Goal: Obtain resource: Download file/media

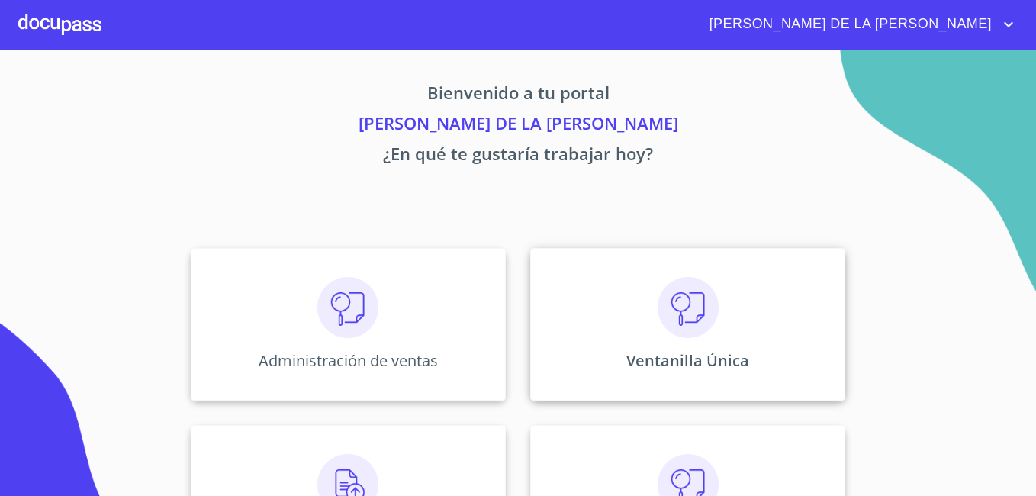
click at [672, 307] on img at bounding box center [688, 307] width 61 height 61
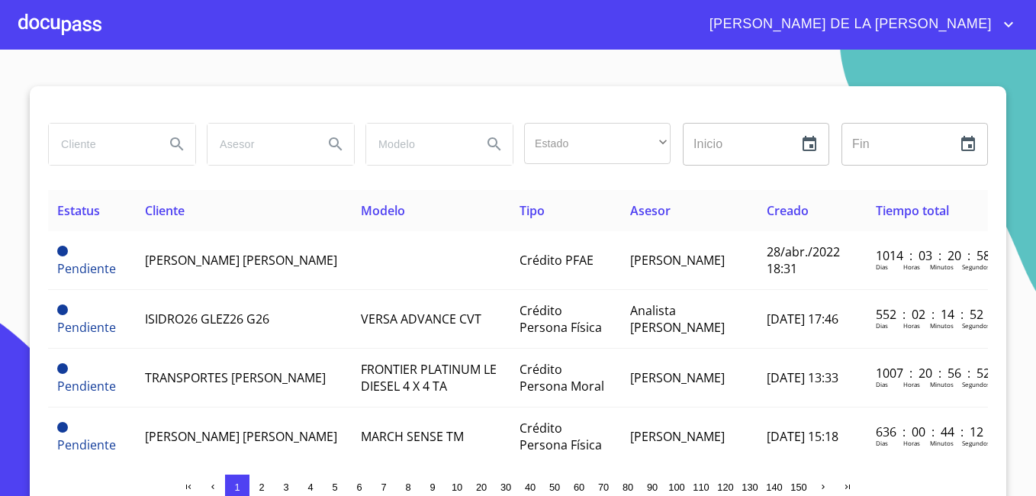
click at [72, 149] on input "search" at bounding box center [101, 144] width 104 height 41
type input "CONDUCCIONES"
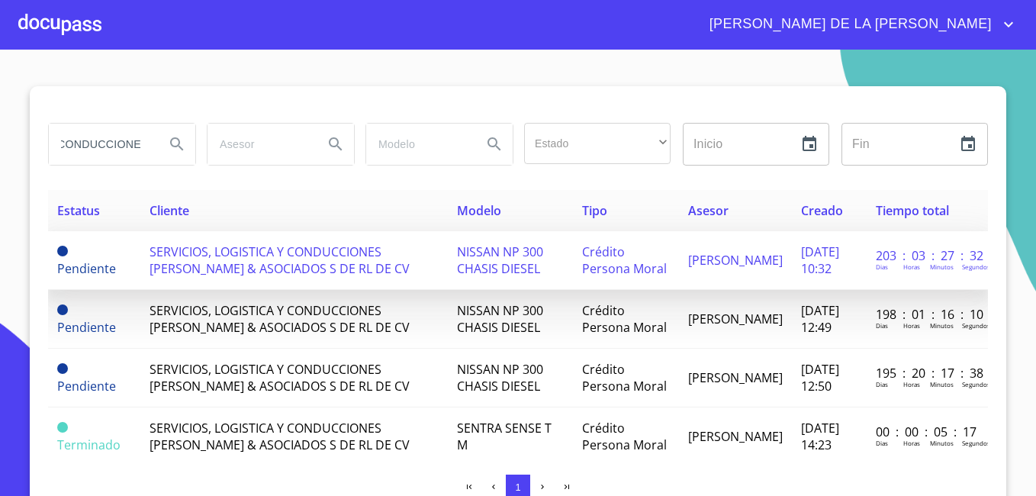
scroll to position [0, 0]
click at [236, 268] on span "SERVICIOS, LOGISTICA Y CONDUCCIONES FERNANDEZ & ASOCIADOS S DE RL DE CV" at bounding box center [280, 260] width 260 height 34
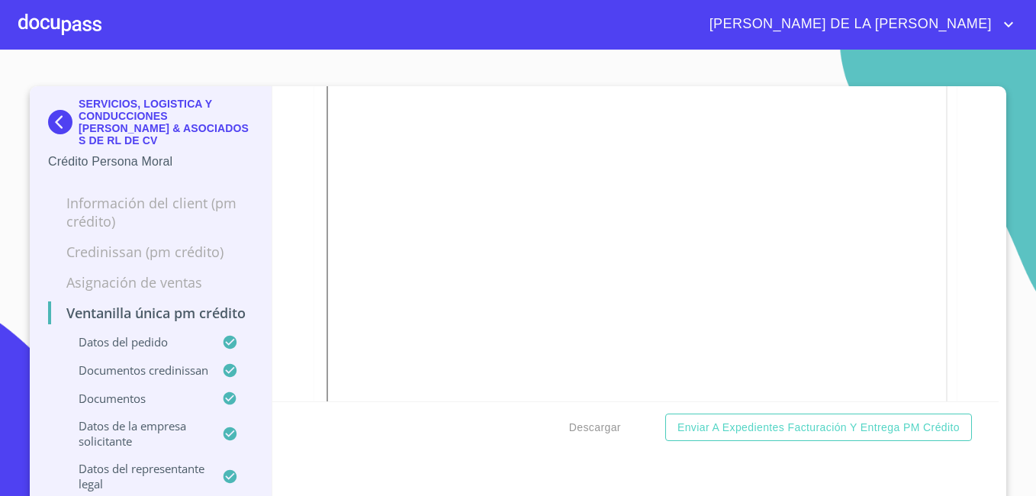
scroll to position [4349, 0]
click at [283, 336] on div "Ventanilla única PM crédito Datos del pedido Marca   * Otros ​ Año   * 2024 ​ M…" at bounding box center [635, 243] width 727 height 315
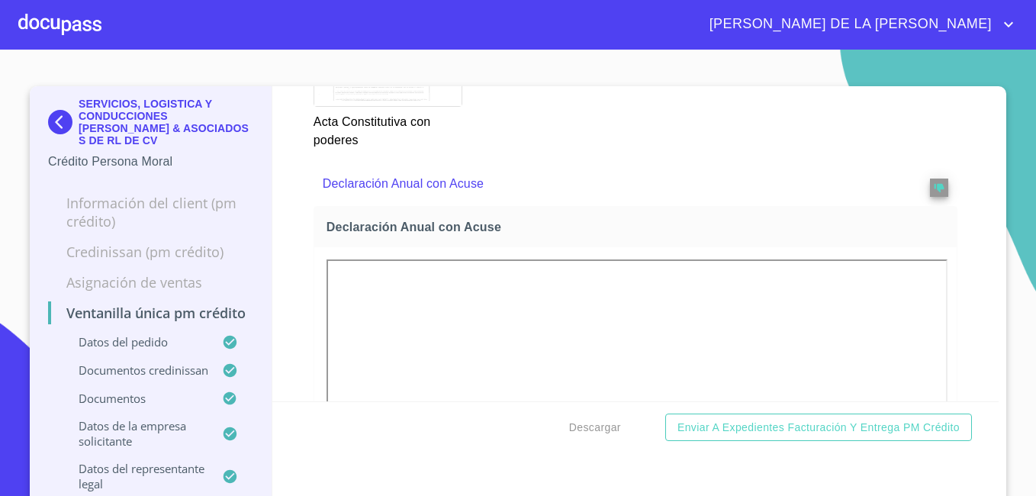
scroll to position [5264, 0]
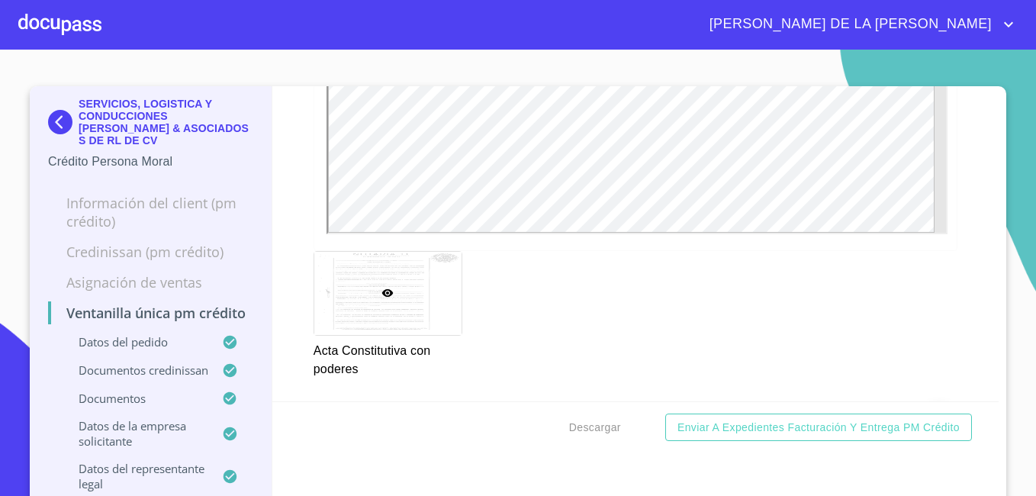
click at [53, 111] on img at bounding box center [63, 122] width 31 height 24
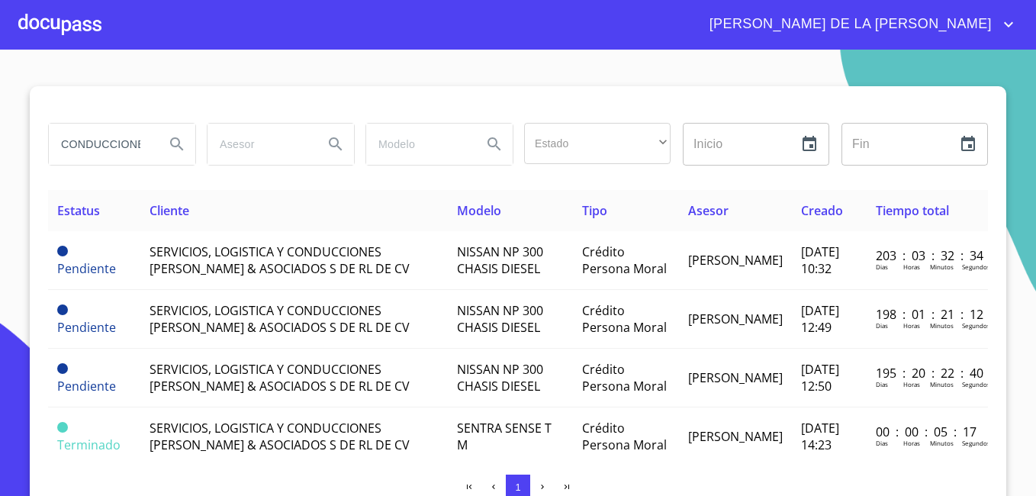
drag, startPoint x: 133, startPoint y: 146, endPoint x: 0, endPoint y: 124, distance: 134.6
click at [0, 125] on html "MARÍA DE LA LUZ CONDUCCIONES Estado ​ ​ Inicio ​ Fin ​ Estatus Cliente Modelo T…" at bounding box center [518, 248] width 1036 height 496
type input "S"
type input "DISEÑAR INGENIERIA"
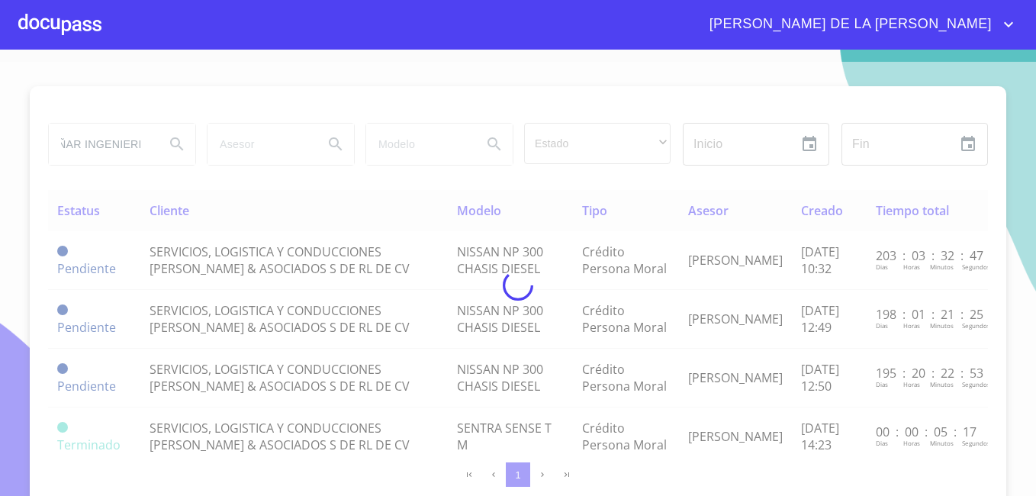
scroll to position [0, 0]
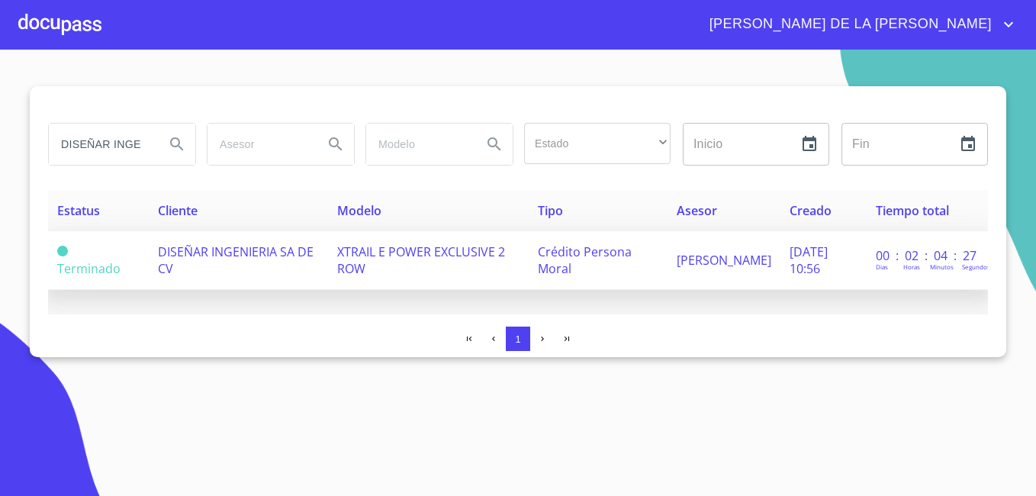
click at [231, 253] on span "DISEÑAR INGENIERIA SA DE CV" at bounding box center [236, 260] width 156 height 34
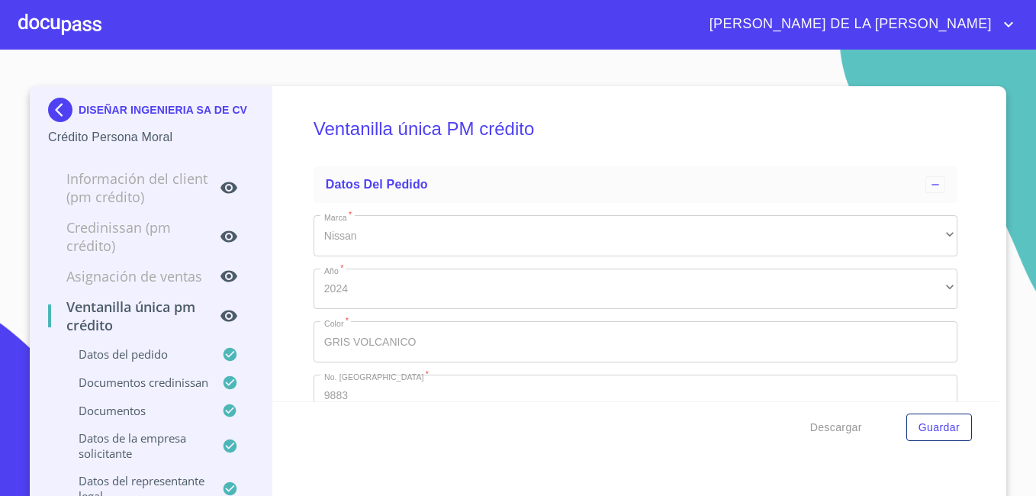
type input "31 de jul. de 1953"
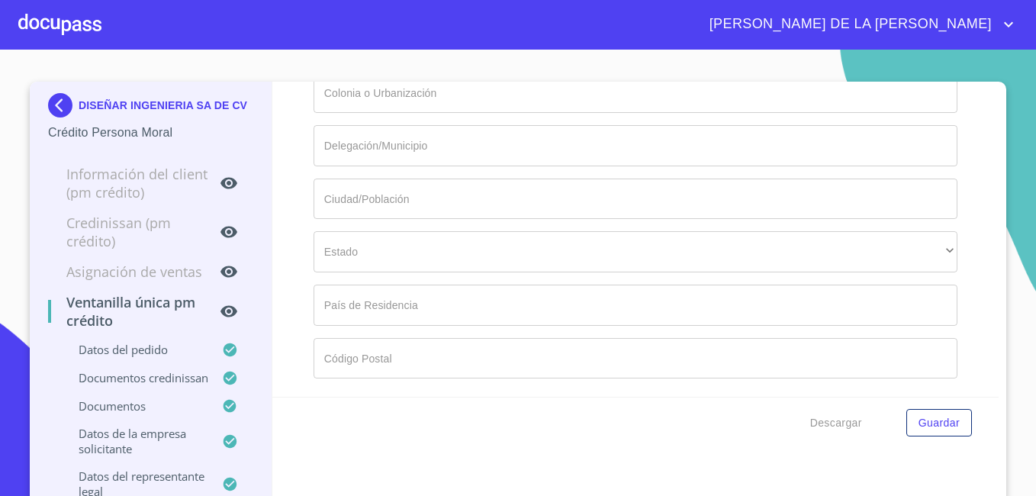
scroll to position [12, 0]
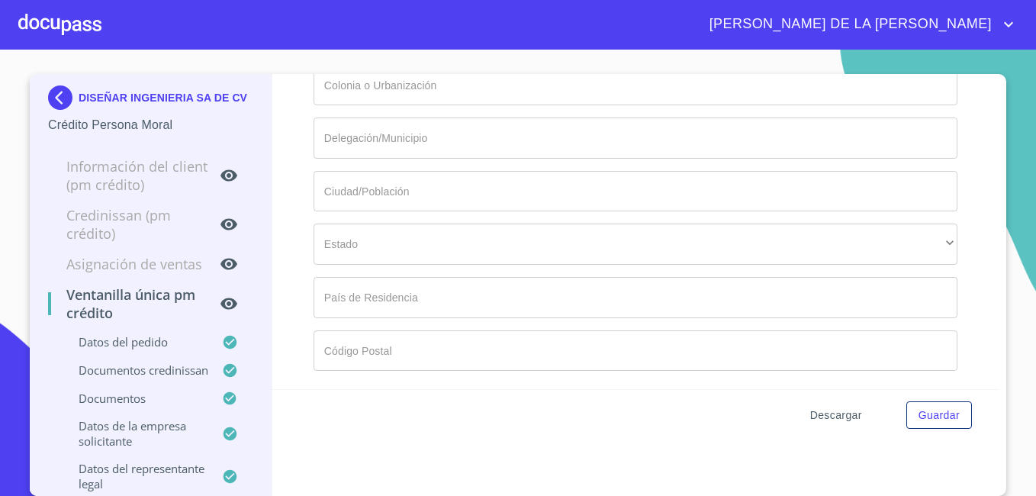
click at [828, 414] on span "Descargar" at bounding box center [836, 415] width 52 height 19
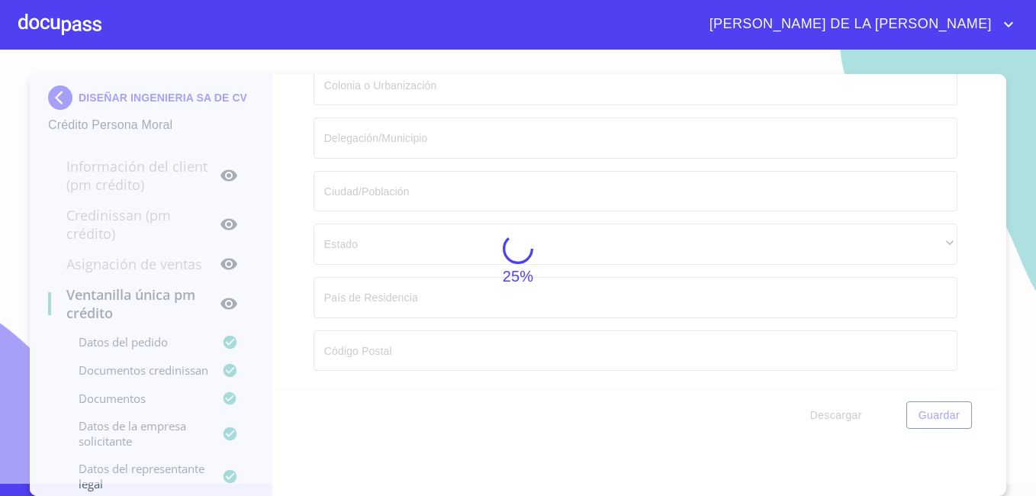
scroll to position [16927, 0]
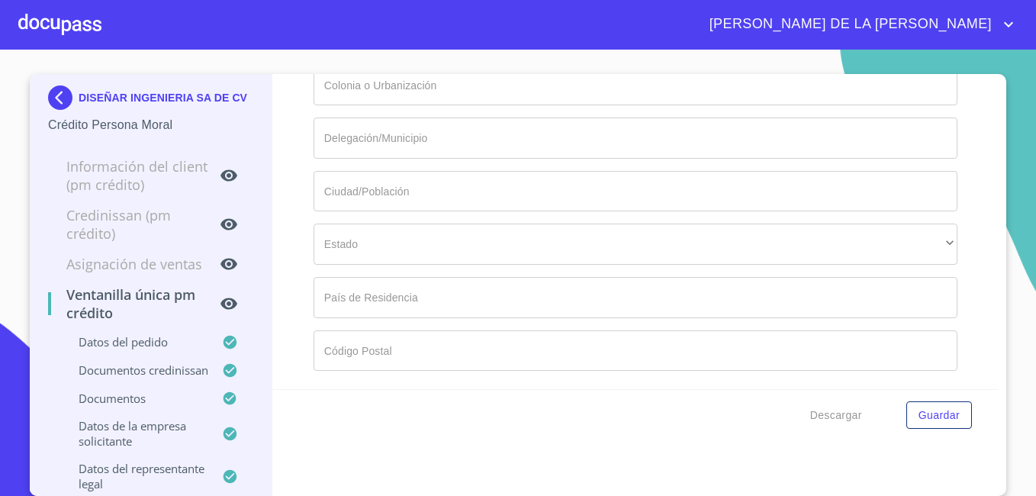
click at [48, 86] on img at bounding box center [63, 97] width 31 height 24
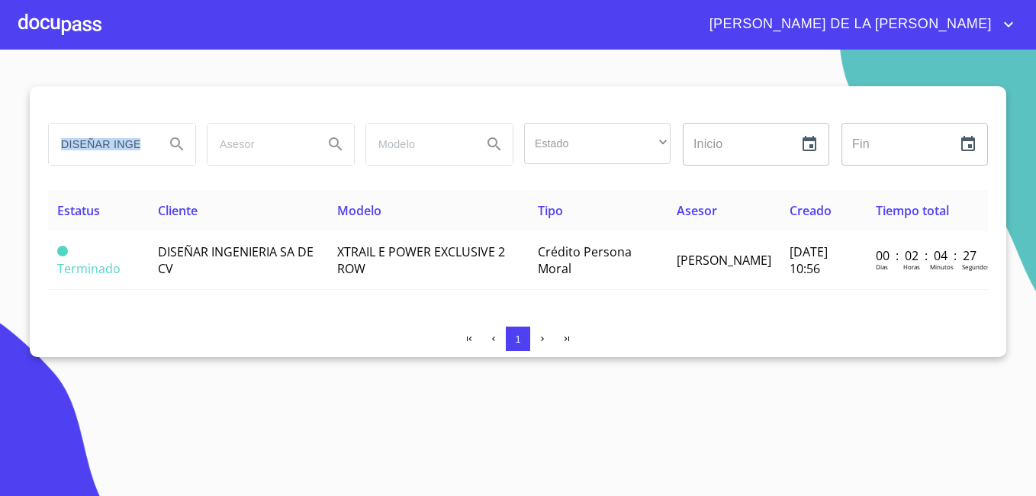
drag, startPoint x: 157, startPoint y: 146, endPoint x: -3, endPoint y: 146, distance: 160.2
click at [0, 146] on html "MARÍA DE LA LUZ DISEÑAR INGENIERIA Estado ​ ​ Inicio ​ Fin ​ Estatus Cliente Mo…" at bounding box center [518, 248] width 1036 height 496
drag, startPoint x: -3, startPoint y: 146, endPoint x: 69, endPoint y: 177, distance: 78.6
click at [69, 177] on div "DISEÑAR INGENIERIA Estado ​ ​ Inicio ​ Fin ​" at bounding box center [518, 153] width 940 height 73
click at [100, 152] on input "DISEÑAR INGENIERIA" at bounding box center [101, 144] width 104 height 41
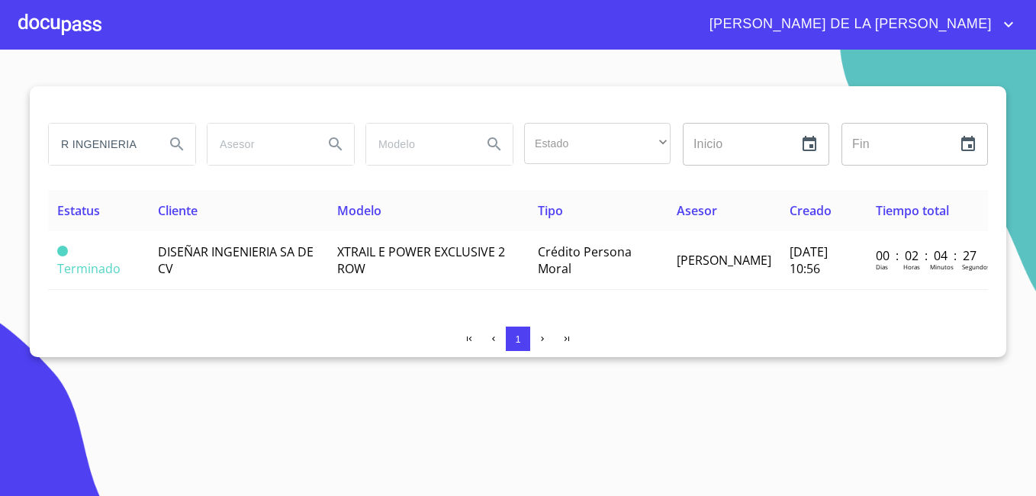
click at [129, 138] on input "R INGENIERIA" at bounding box center [101, 144] width 104 height 41
type input "R"
type input "CEPILLOS EL CASTOR"
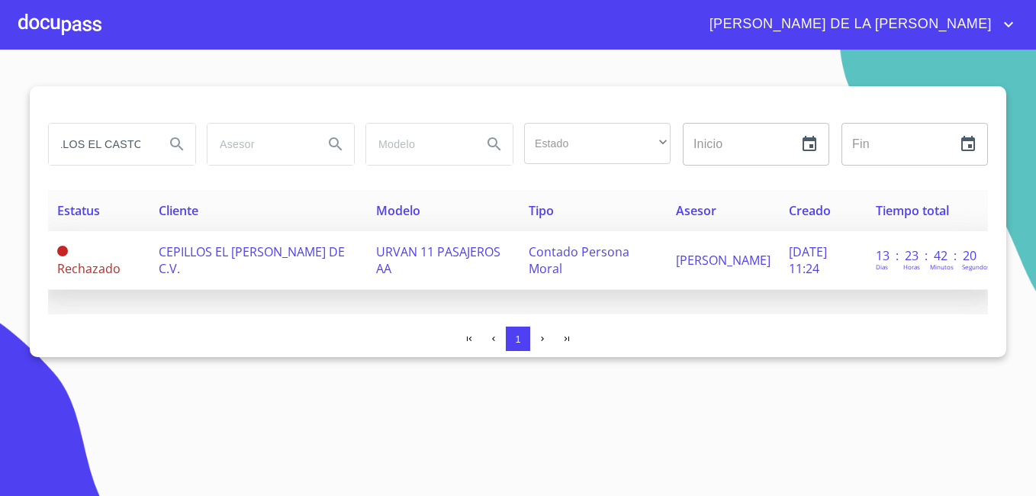
scroll to position [0, 0]
click at [205, 265] on td "CEPILLOS EL CASTOR, S.A. DE C.V." at bounding box center [258, 260] width 217 height 59
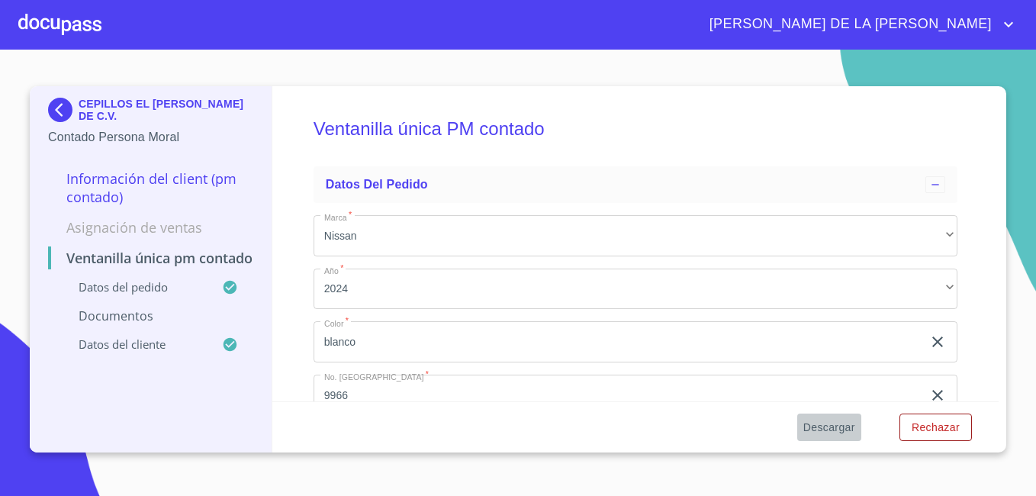
click at [828, 430] on span "Descargar" at bounding box center [829, 427] width 52 height 19
click at [62, 112] on img at bounding box center [63, 110] width 31 height 24
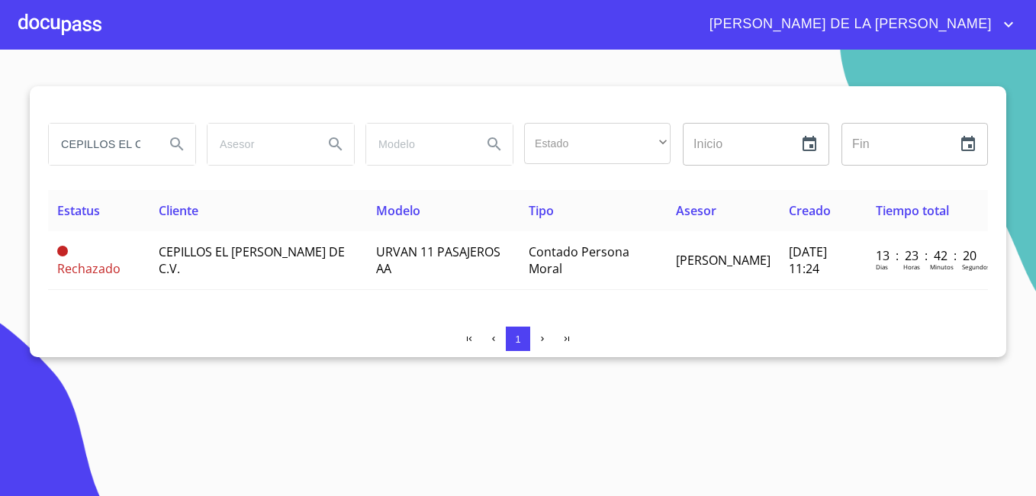
drag, startPoint x: 142, startPoint y: 143, endPoint x: 0, endPoint y: 131, distance: 142.4
click at [0, 131] on html "[PERSON_NAME] DE LA [PERSON_NAME] CEPILLOS EL CASTOR Estado ​ ​ Inicio ​ Fin ​ …" at bounding box center [518, 248] width 1036 height 496
type input "R"
type input "gargo"
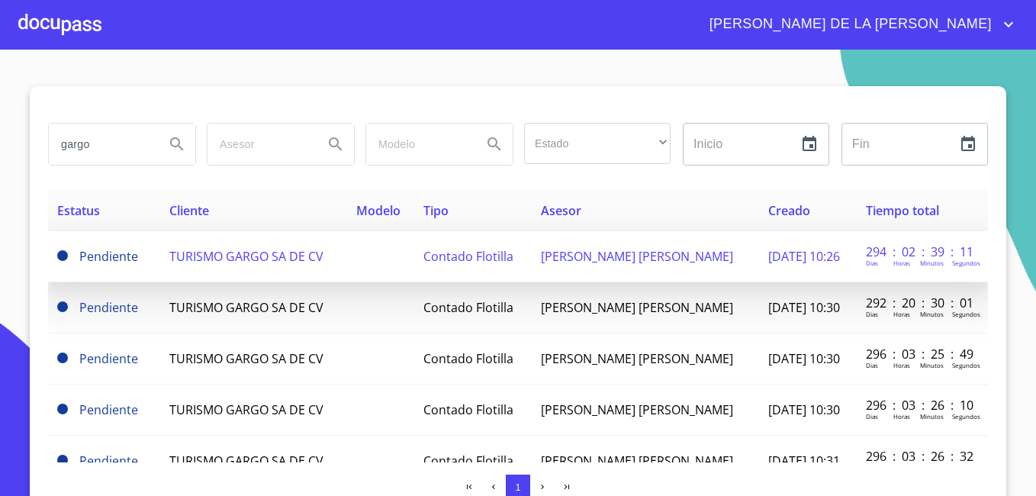
click at [225, 260] on span "TURISMO GARGO SA DE CV" at bounding box center [246, 256] width 154 height 17
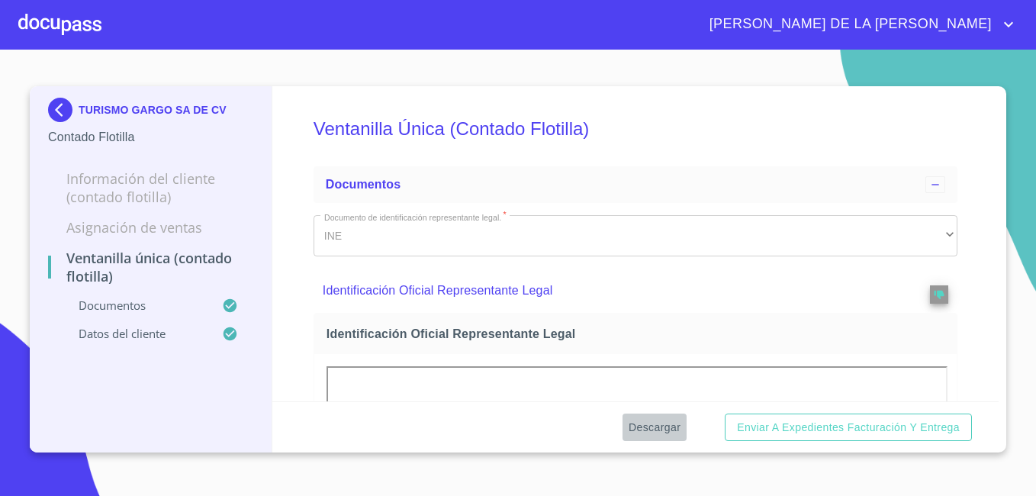
click at [642, 423] on span "Descargar" at bounding box center [655, 427] width 52 height 19
click at [56, 103] on img at bounding box center [63, 110] width 31 height 24
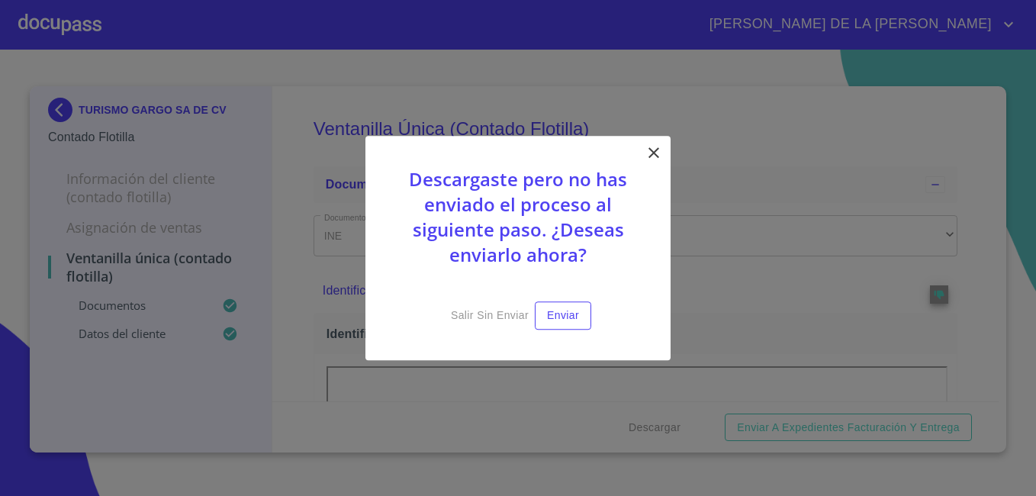
click at [657, 150] on icon at bounding box center [653, 152] width 11 height 11
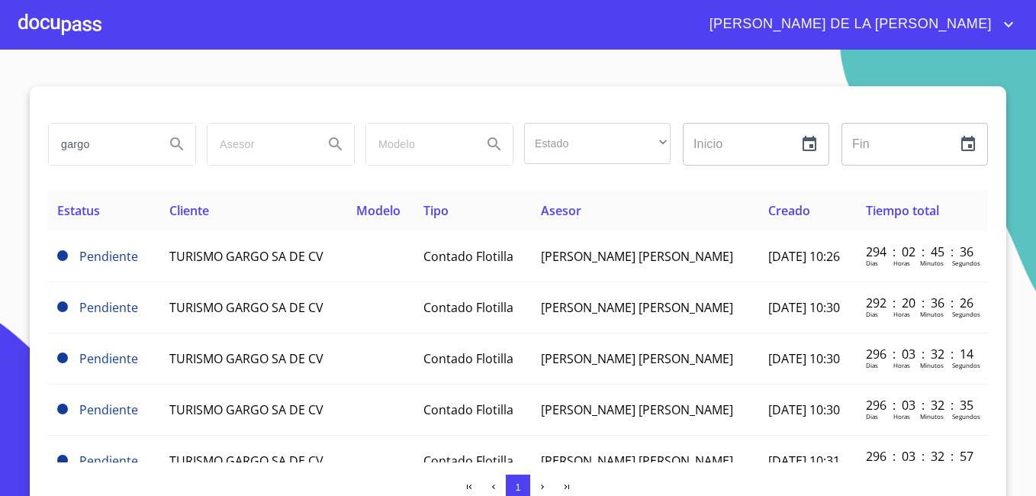
drag, startPoint x: 101, startPoint y: 152, endPoint x: 0, endPoint y: 142, distance: 102.0
click at [0, 143] on html "MARÍA DE LA LUZ gargo Estado ​ ​ Inicio ​ Fin ​ Estatus Cliente Modelo Tipo Ase…" at bounding box center [518, 248] width 1036 height 496
type input "distributions"
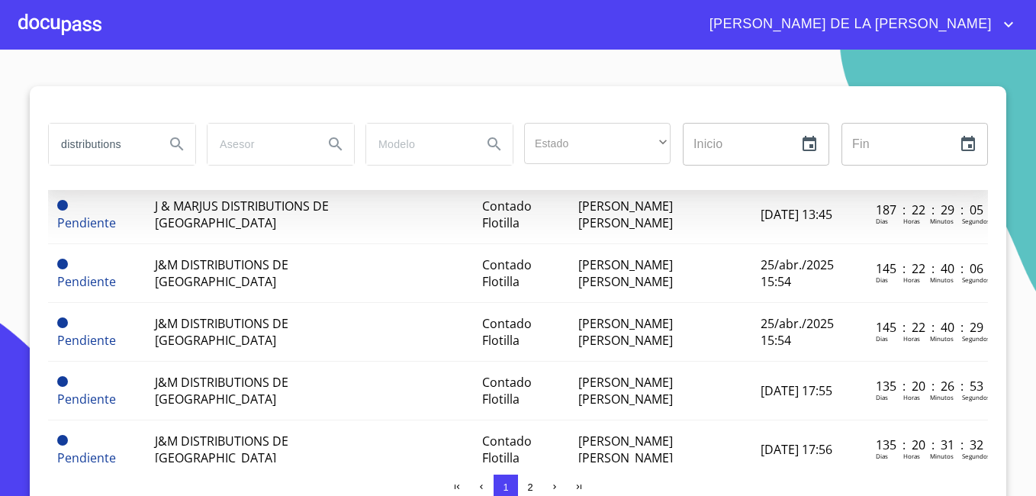
scroll to position [458, 0]
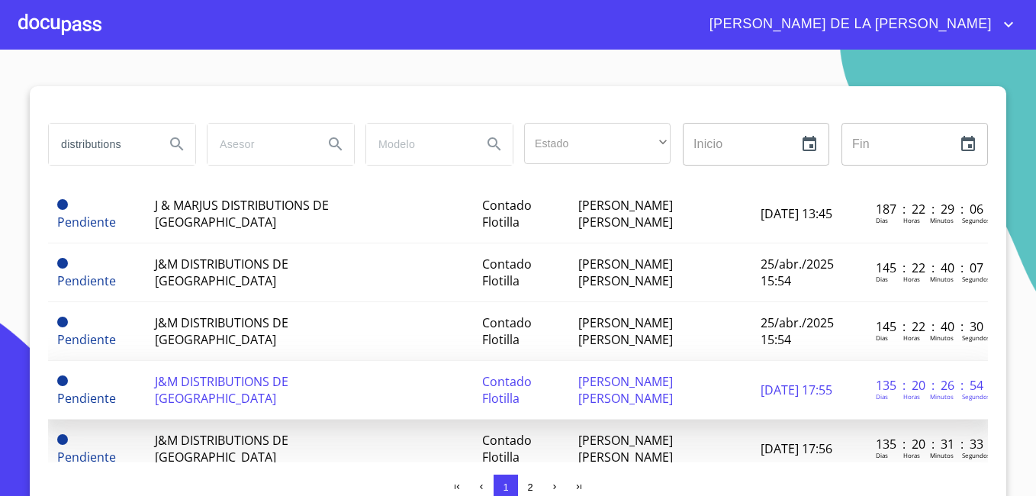
click at [275, 373] on span "J&M DISTRIBUTIONS DE MEXICO" at bounding box center [222, 390] width 134 height 34
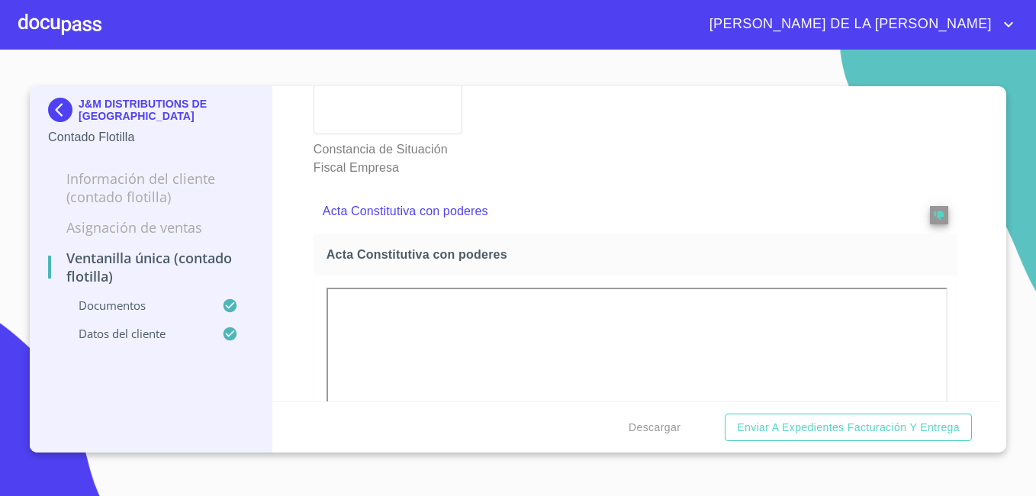
scroll to position [2213, 0]
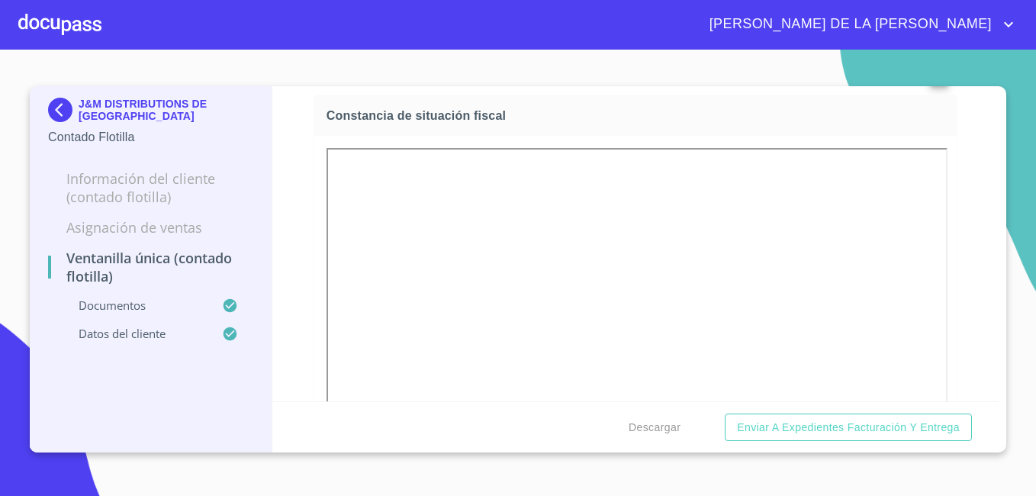
scroll to position [3228, 0]
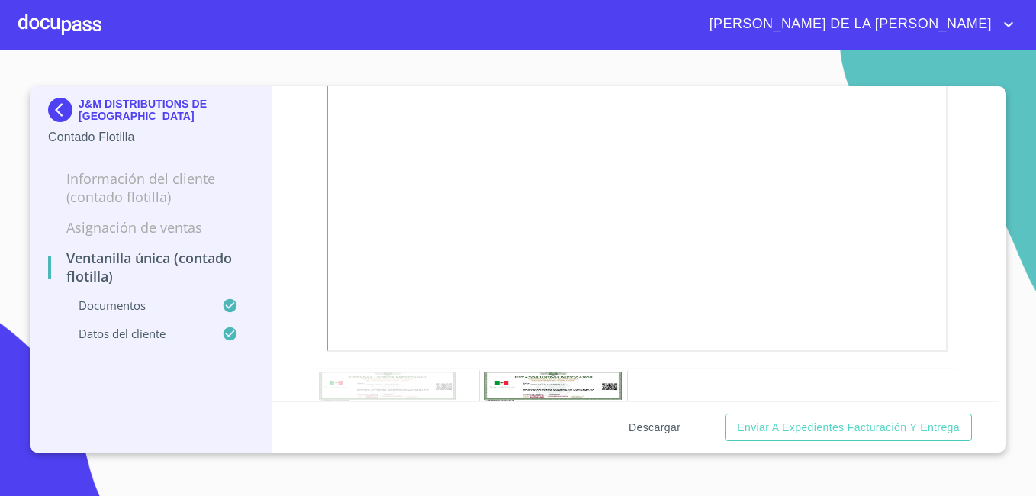
click at [665, 421] on span "Descargar" at bounding box center [655, 427] width 52 height 19
click at [296, 240] on div "Ventanilla Única (Contado Flotilla) Documentos Documento de identificación repr…" at bounding box center [635, 243] width 727 height 315
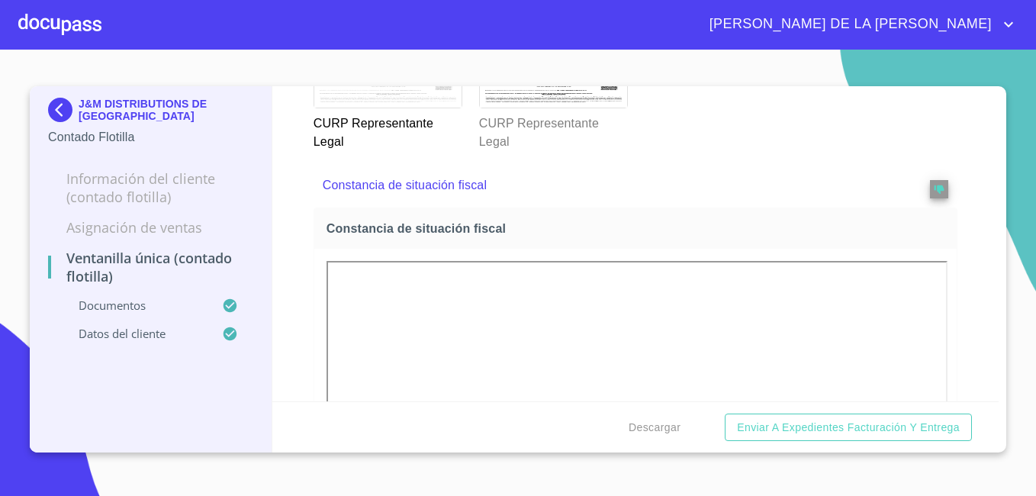
scroll to position [3381, 0]
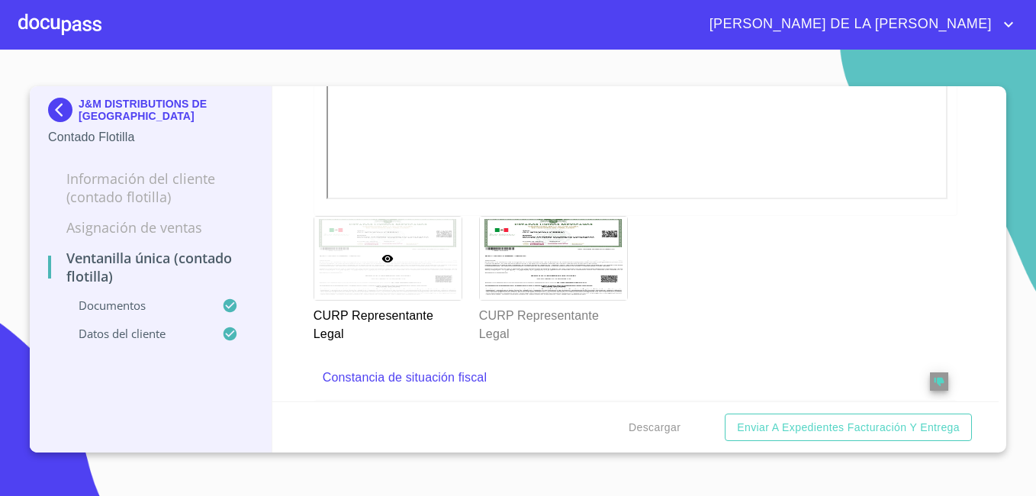
click at [65, 101] on img at bounding box center [63, 110] width 31 height 24
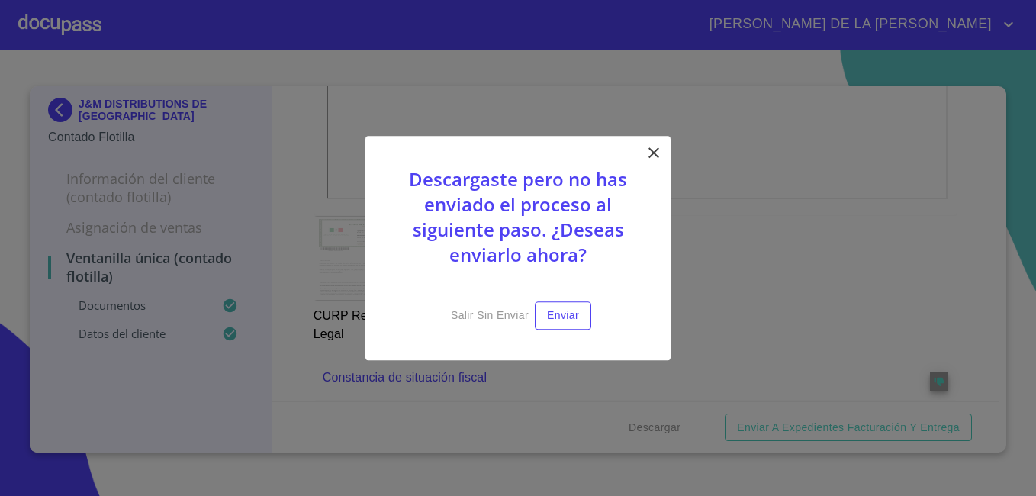
click at [649, 153] on icon at bounding box center [654, 152] width 18 height 18
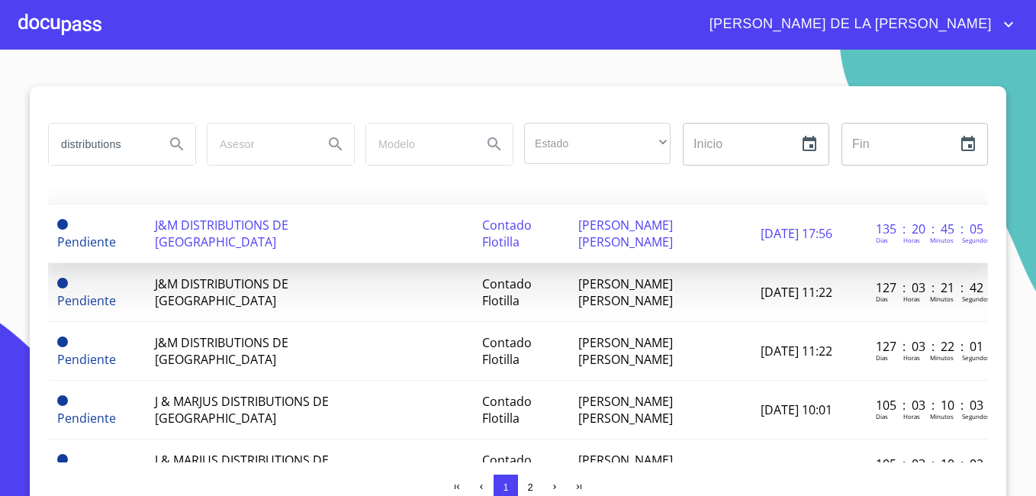
scroll to position [687, 0]
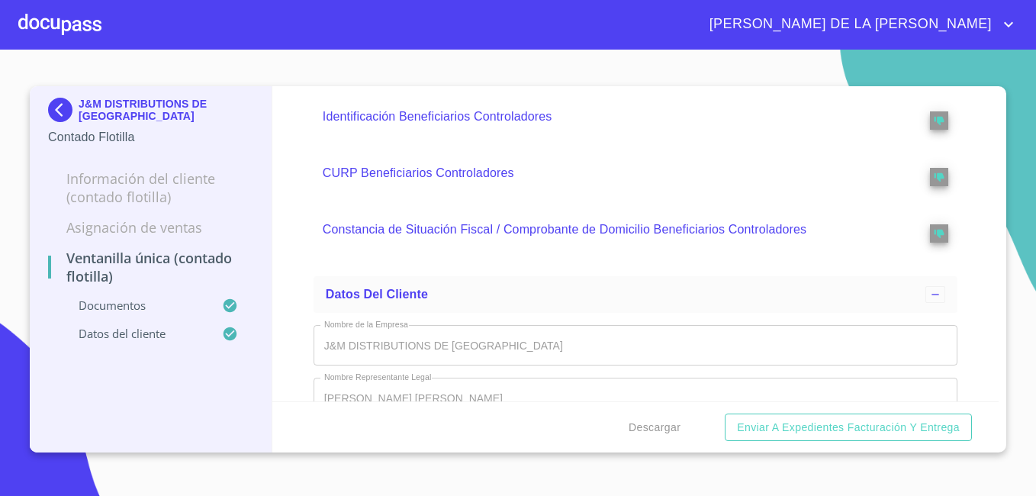
scroll to position [4501, 0]
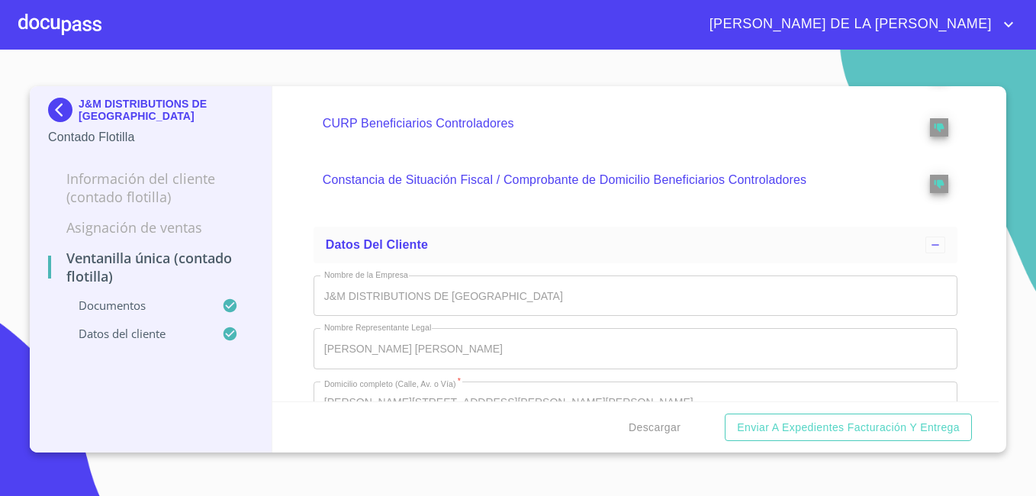
click at [63, 106] on img at bounding box center [63, 110] width 31 height 24
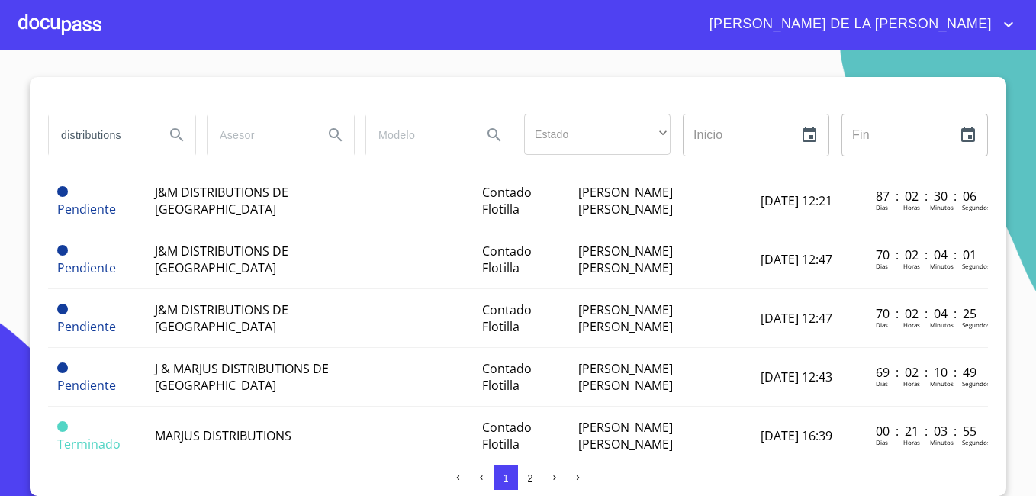
scroll to position [1083, 0]
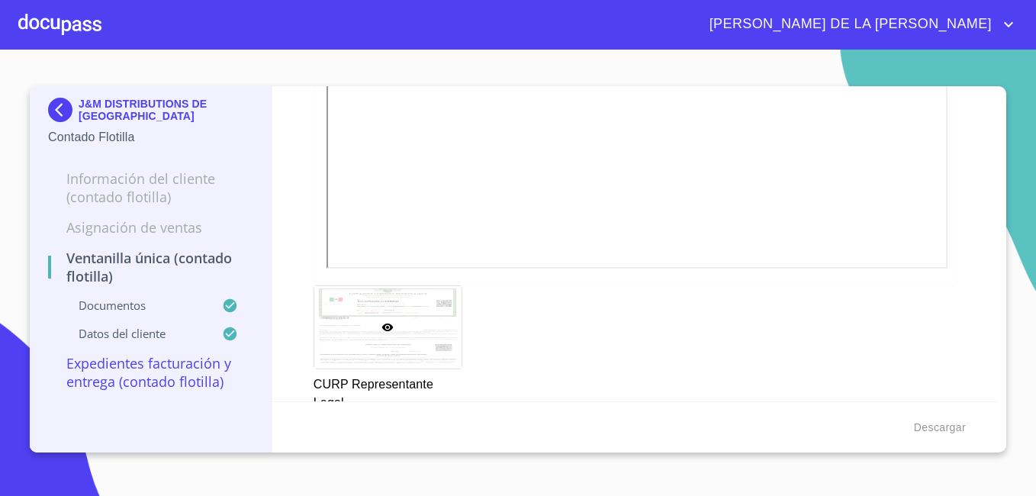
scroll to position [3433, 0]
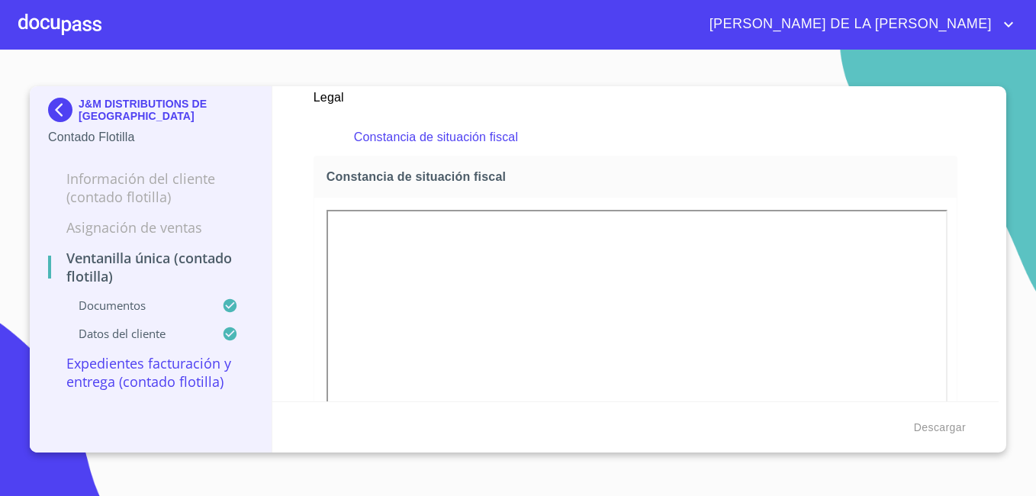
click at [58, 105] on img at bounding box center [63, 110] width 31 height 24
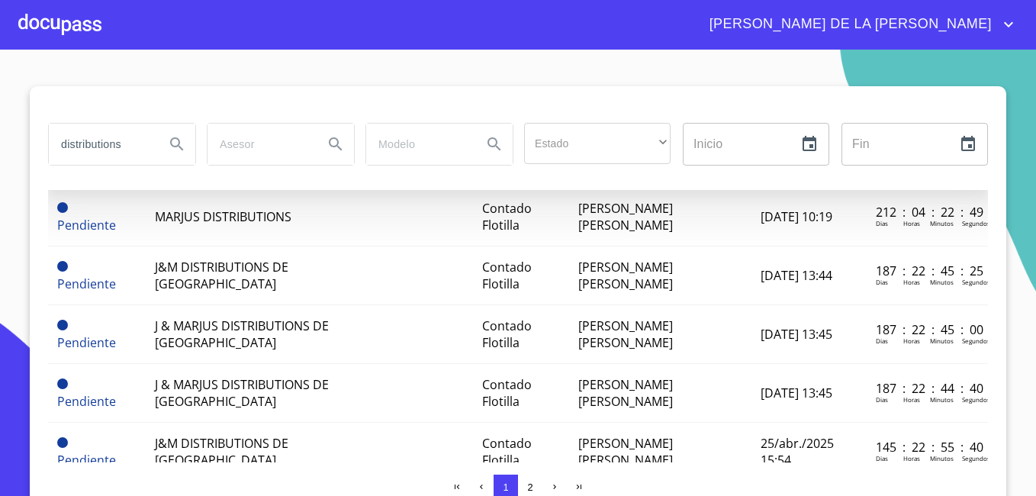
scroll to position [305, 0]
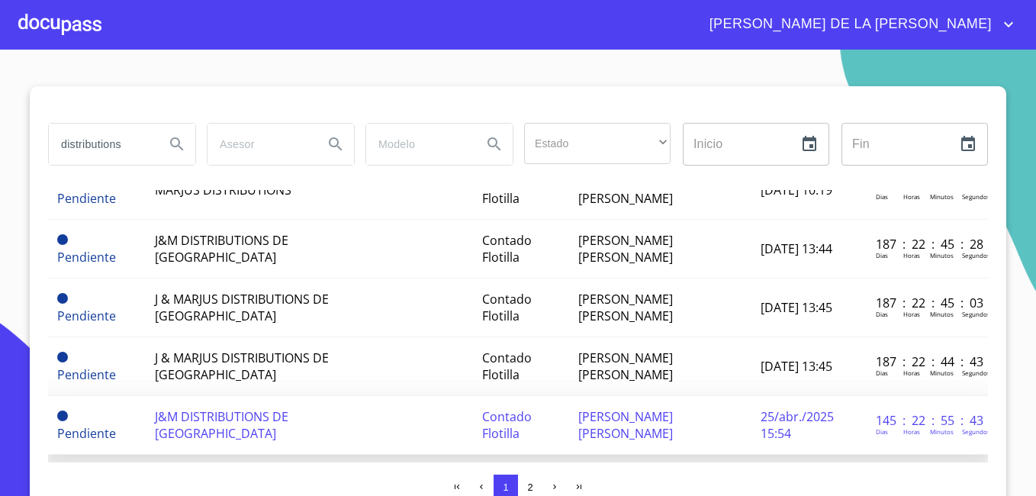
click at [279, 396] on td "J&M DISTRIBUTIONS DE MEXICO" at bounding box center [278, 425] width 265 height 59
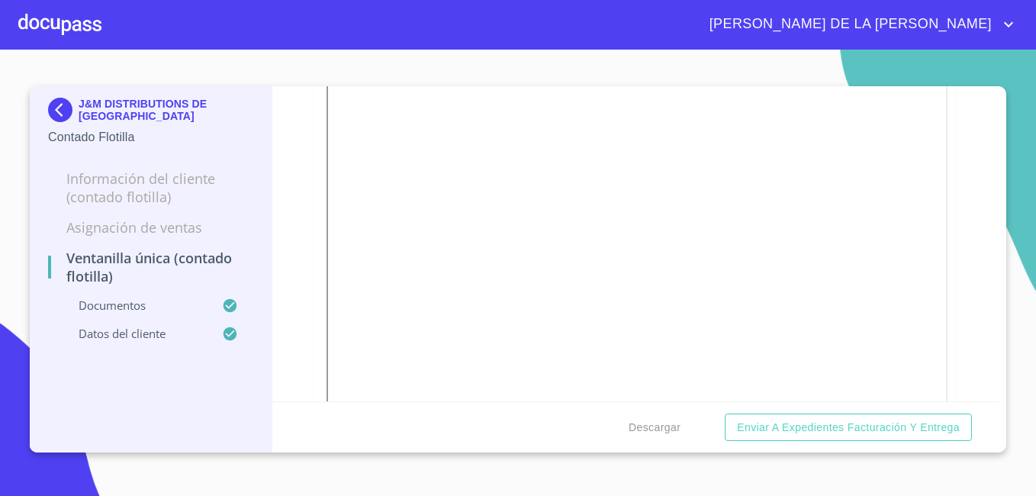
scroll to position [2441, 0]
click at [66, 99] on img at bounding box center [63, 110] width 31 height 24
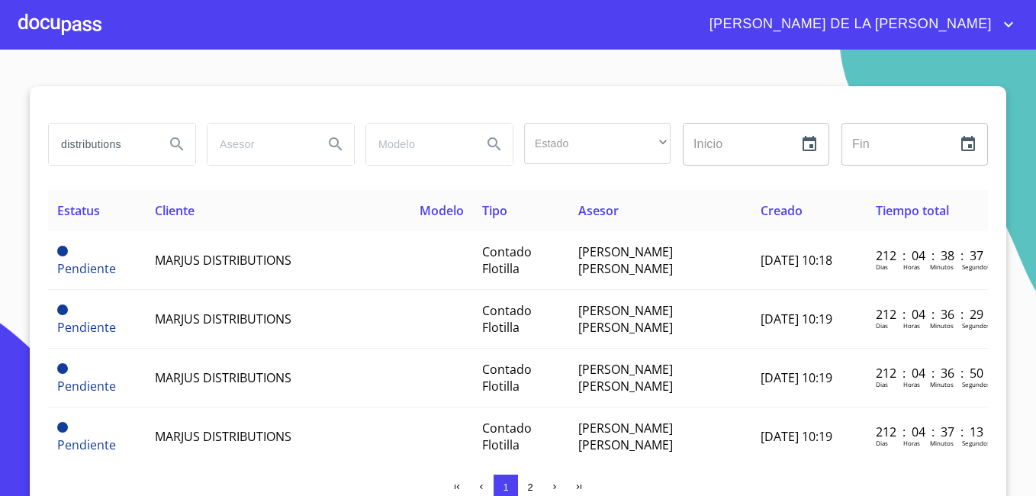
drag, startPoint x: 118, startPoint y: 141, endPoint x: 0, endPoint y: 145, distance: 118.3
click at [0, 139] on html "MARÍA DE LA LUZ distributions Estado ​ ​ Inicio ​ Fin ​ Estatus Cliente Modelo …" at bounding box center [518, 248] width 1036 height 496
type input "u"
type input "UR HIDROAGRICOLA"
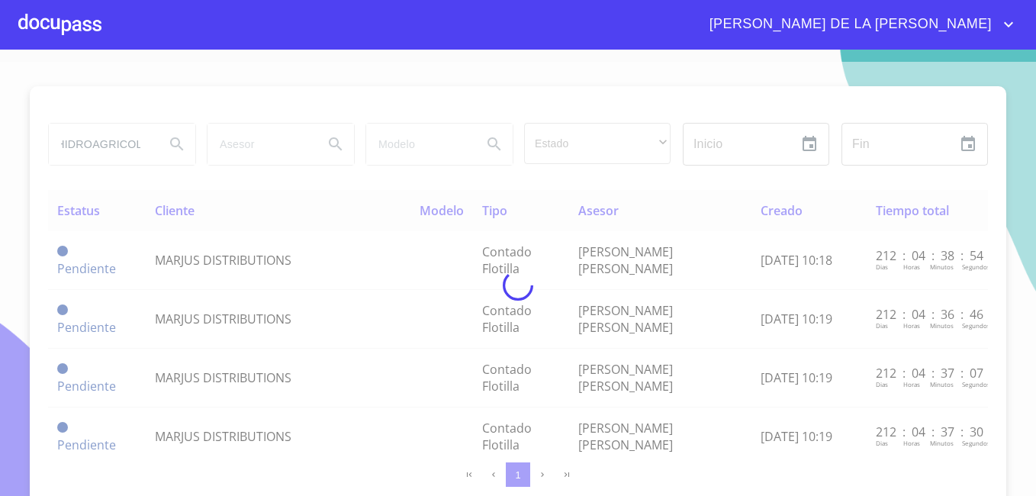
scroll to position [0, 0]
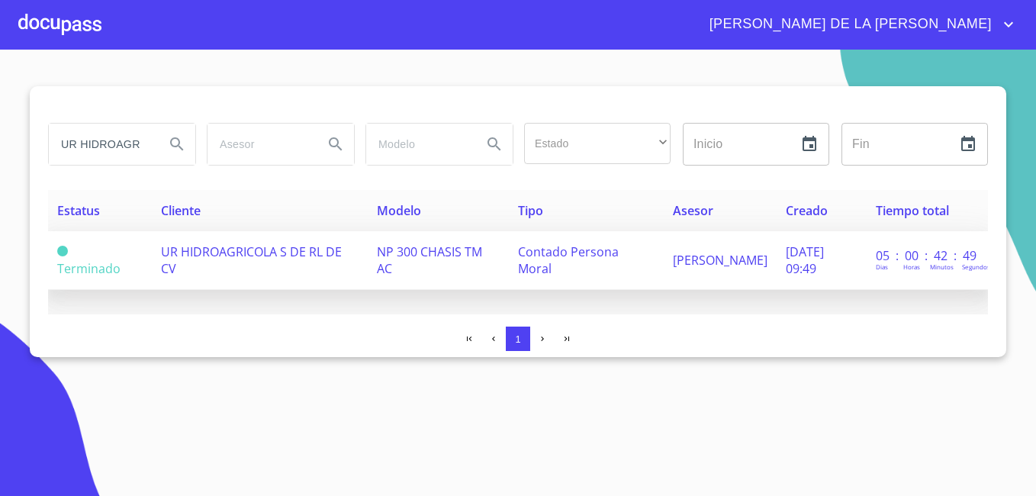
click at [259, 249] on span "UR HIDROAGRICOLA S DE RL DE CV" at bounding box center [251, 260] width 181 height 34
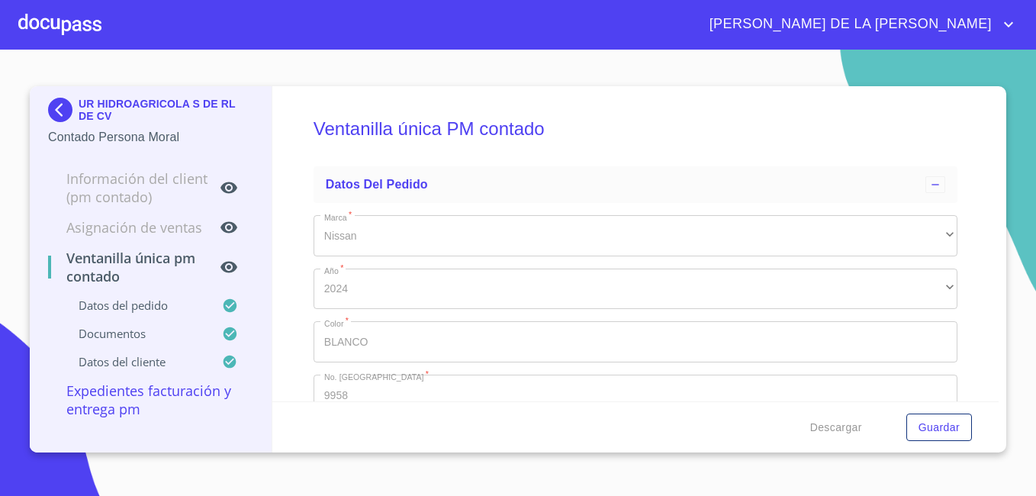
click at [320, 255] on div "Nissan" at bounding box center [636, 235] width 644 height 41
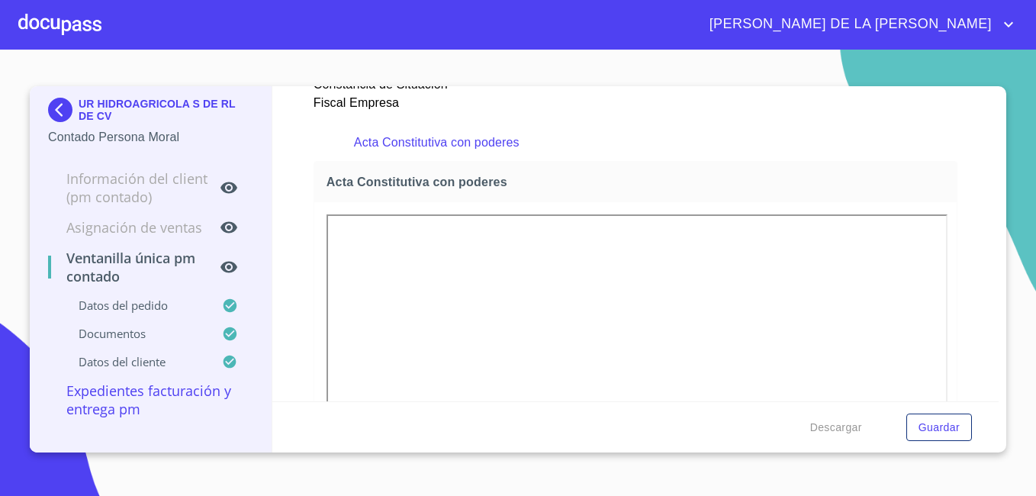
scroll to position [2518, 0]
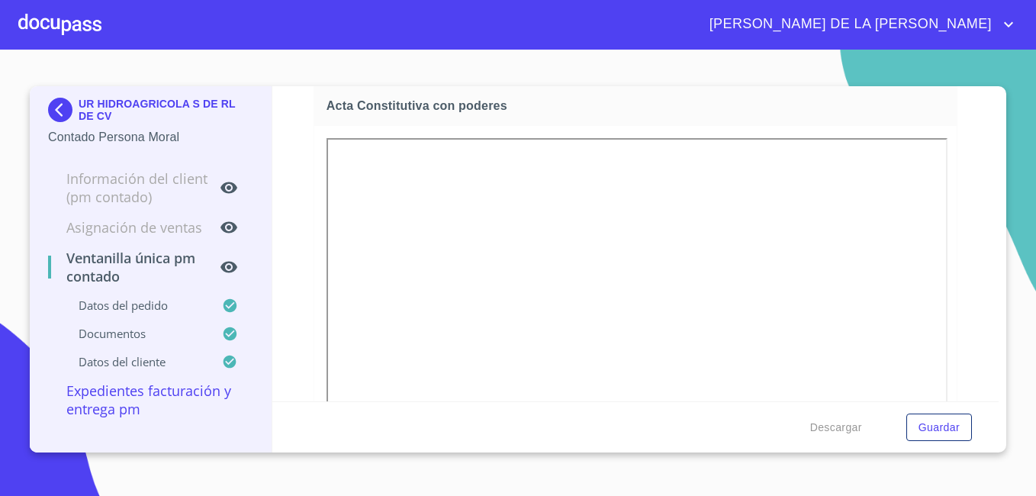
click at [57, 108] on img at bounding box center [63, 110] width 31 height 24
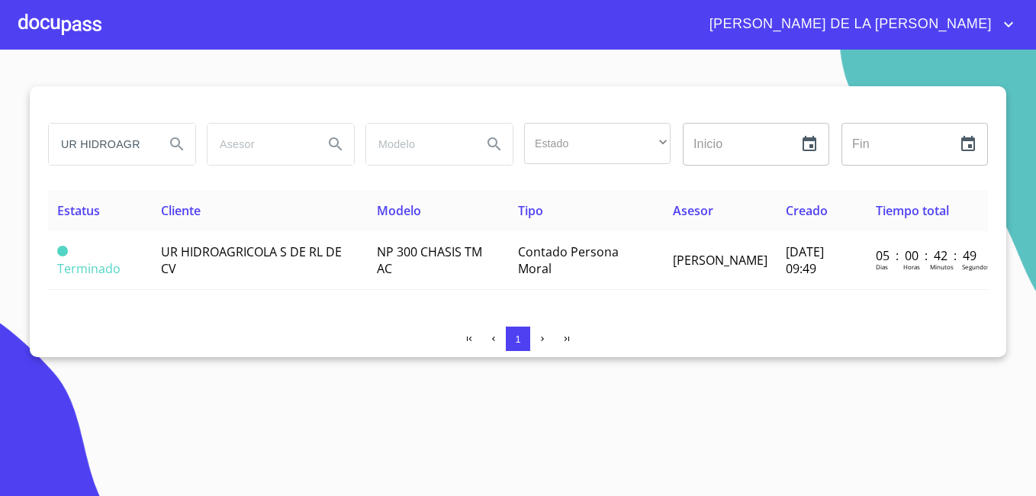
drag, startPoint x: 138, startPoint y: 154, endPoint x: -3, endPoint y: 130, distance: 143.2
click at [0, 130] on html "MARÍA DE LA LUZ UR HIDROAGRICOLA Estado ​ ​ Inicio ​ Fin ​ Estatus Cliente Mode…" at bounding box center [518, 248] width 1036 height 496
type input "COLA"
drag, startPoint x: 115, startPoint y: 143, endPoint x: -3, endPoint y: 83, distance: 132.7
click at [0, 83] on html "MARÍA DE LA LUZ COLA Estado ​ ​ Inicio ​ Fin ​ Estatus Cliente Modelo Tipo Ases…" at bounding box center [518, 248] width 1036 height 496
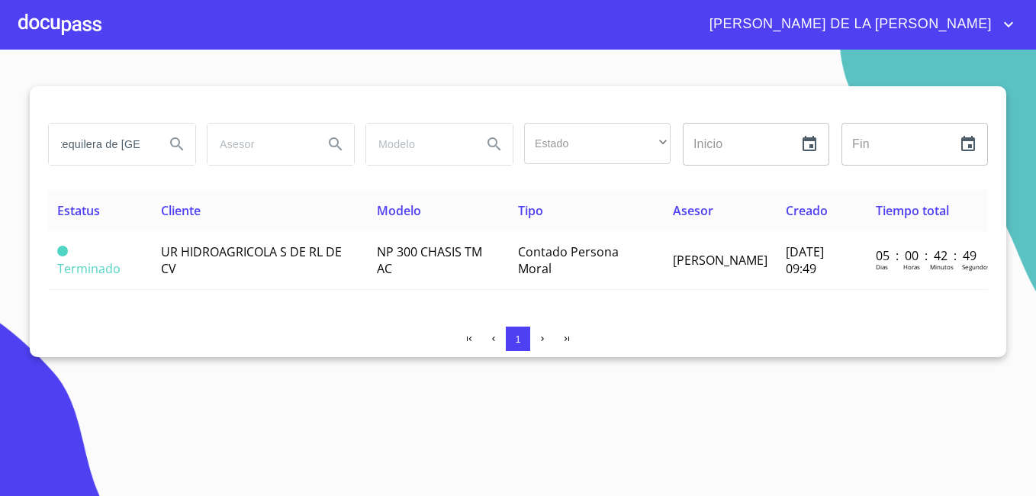
scroll to position [0, 37]
type input "agrotequilera de jalisco"
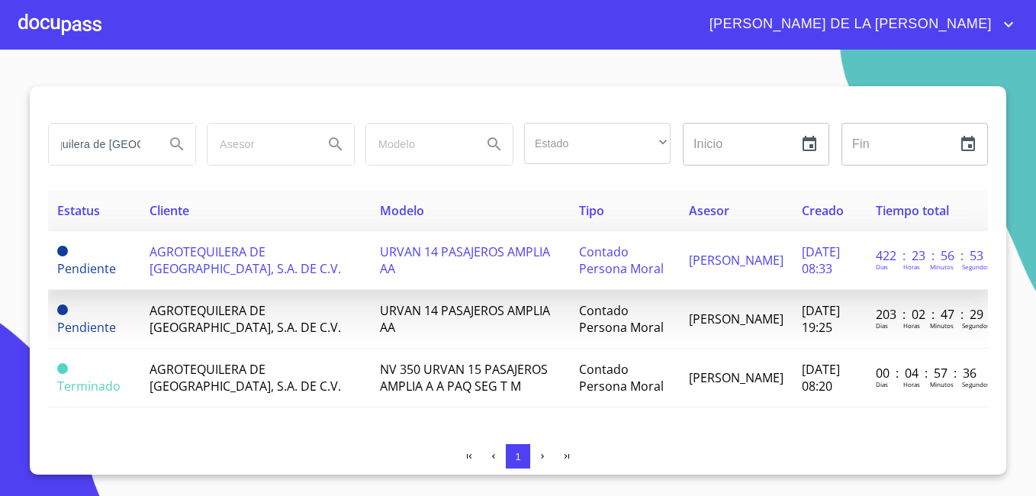
scroll to position [0, 0]
click at [190, 255] on span "AGROTEQUILERA DE JALISCO, S.A. DE C.V." at bounding box center [245, 260] width 191 height 34
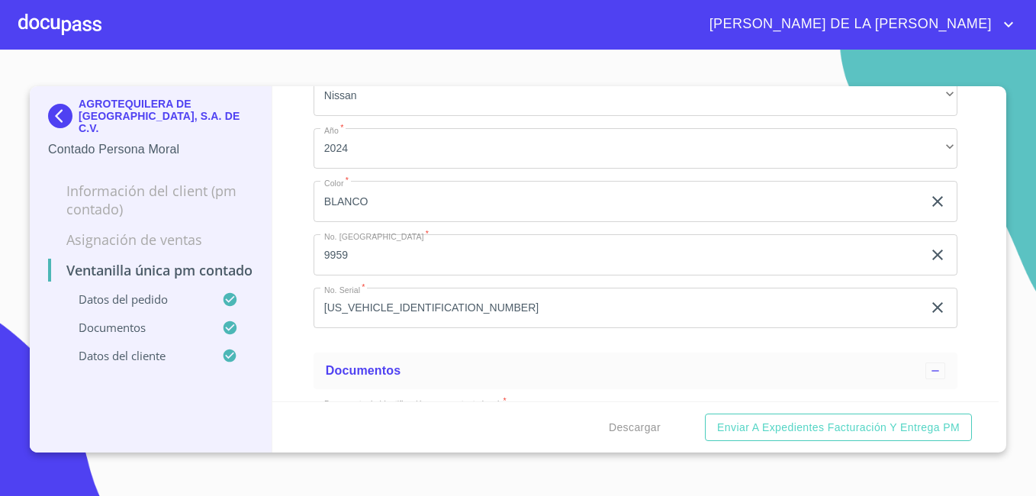
scroll to position [153, 0]
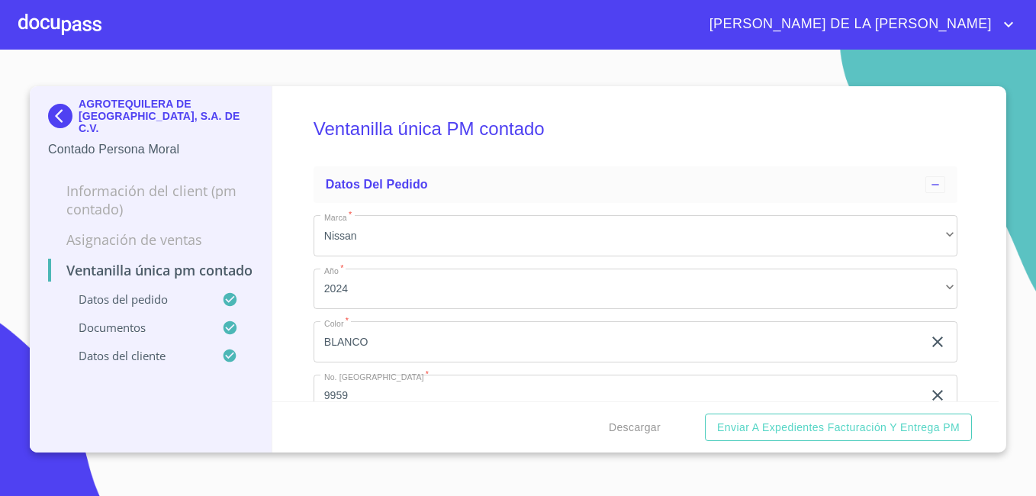
scroll to position [610, 0]
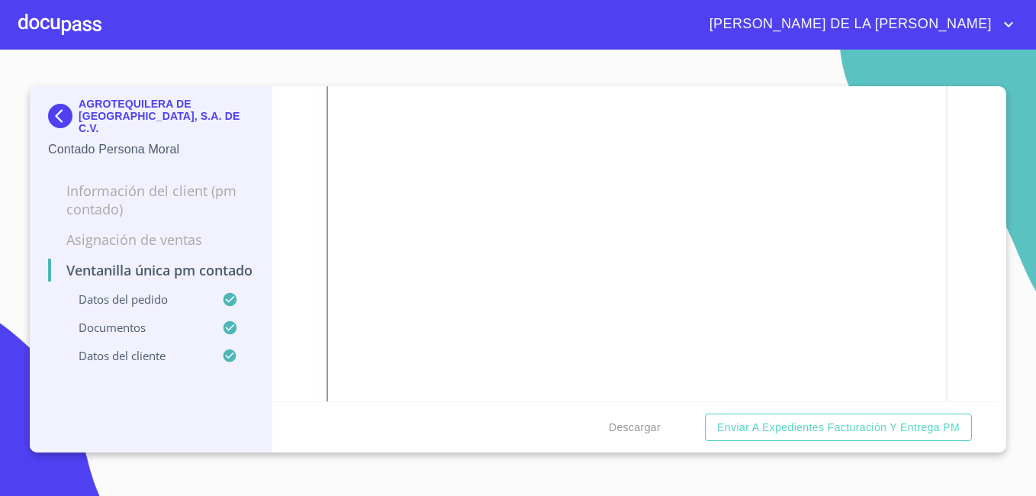
click at [50, 105] on img at bounding box center [63, 116] width 31 height 24
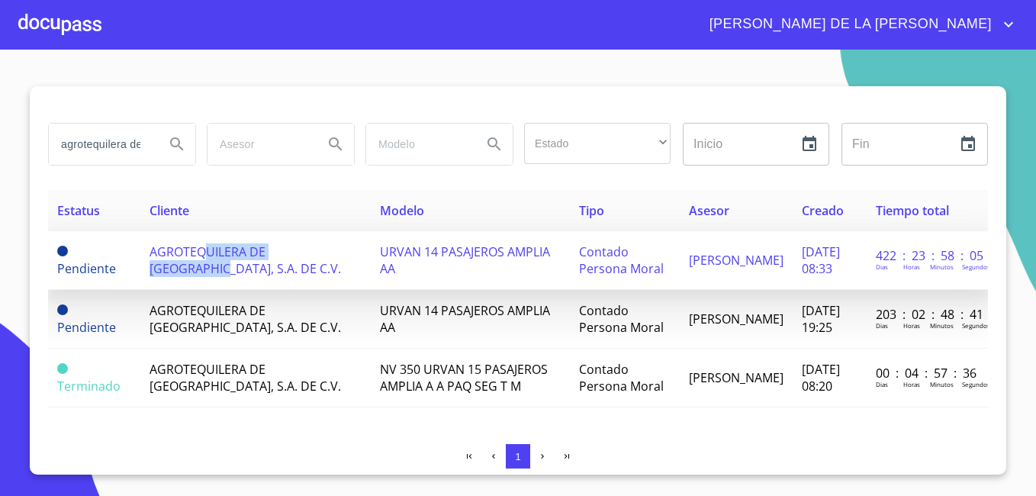
click at [208, 261] on span "AGROTEQUILERA DE JALISCO, S.A. DE C.V." at bounding box center [245, 260] width 191 height 34
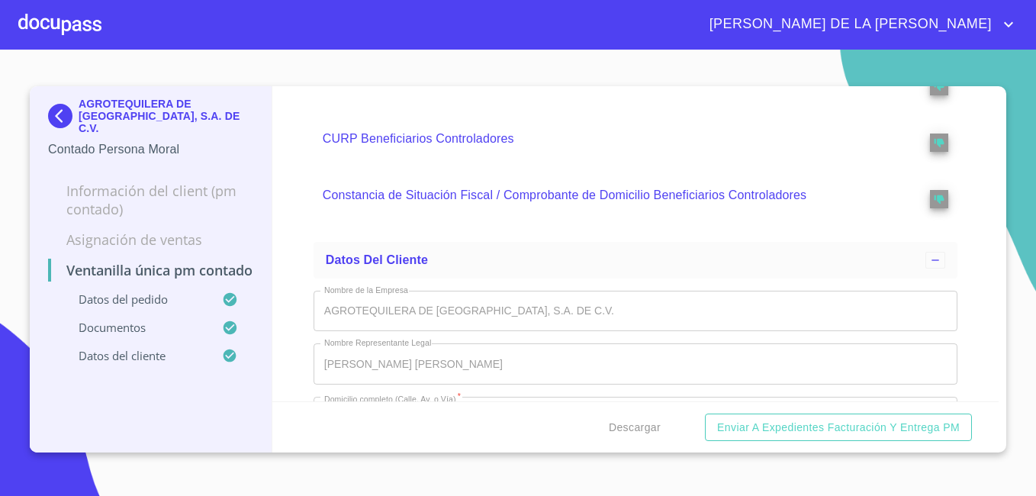
scroll to position [4021, 0]
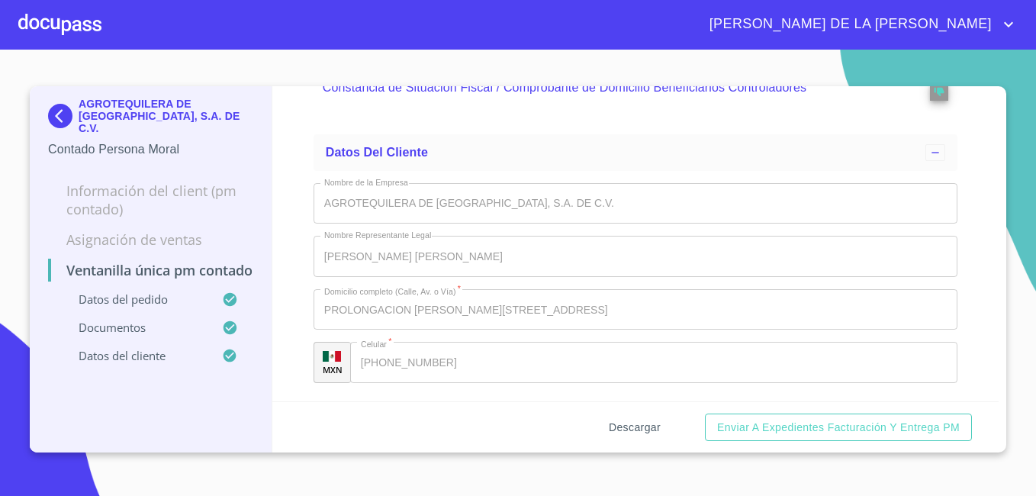
click at [638, 423] on span "Descargar" at bounding box center [635, 427] width 52 height 19
click at [51, 106] on img at bounding box center [63, 116] width 31 height 24
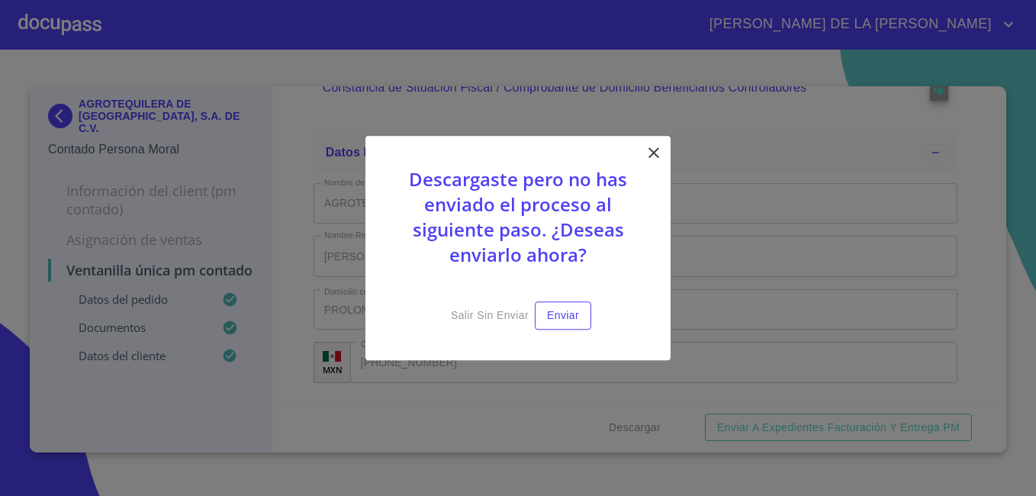
click at [657, 150] on icon at bounding box center [653, 152] width 11 height 11
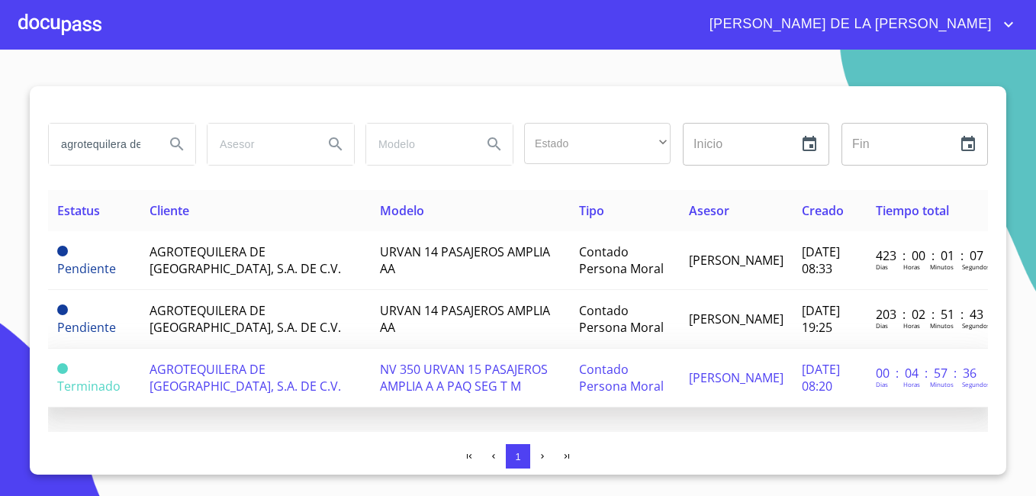
click at [201, 373] on span "AGROTEQUILERA DE JALISCO, S.A. DE C.V." at bounding box center [245, 378] width 191 height 34
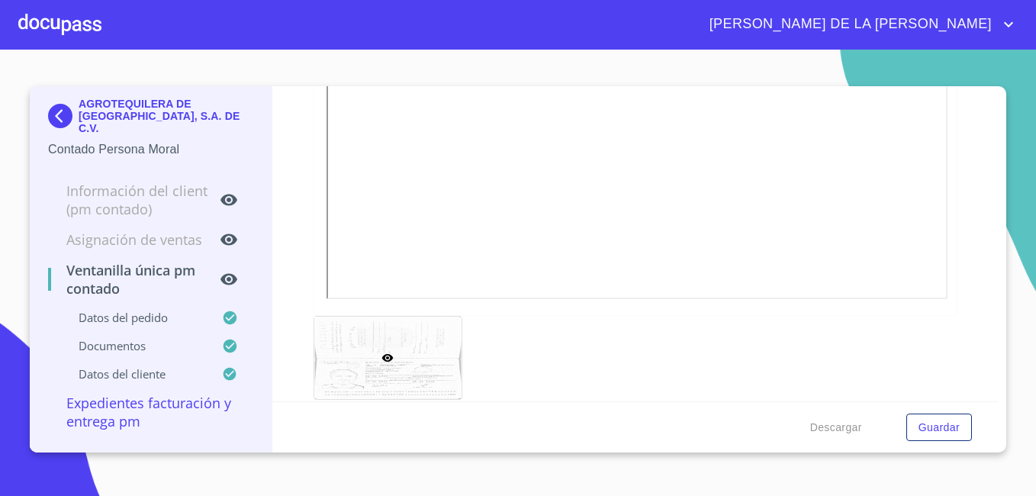
scroll to position [916, 0]
click at [388, 308] on div at bounding box center [387, 292] width 147 height 83
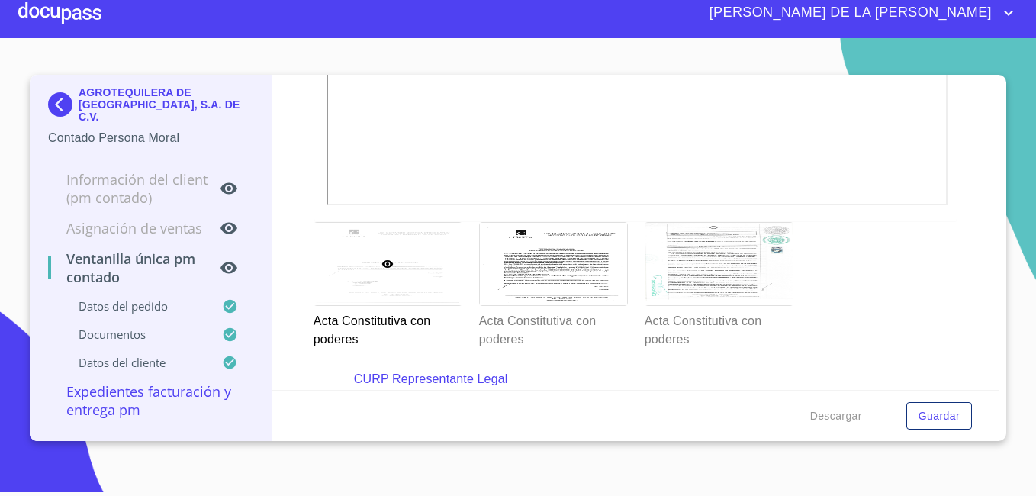
scroll to position [2927, 0]
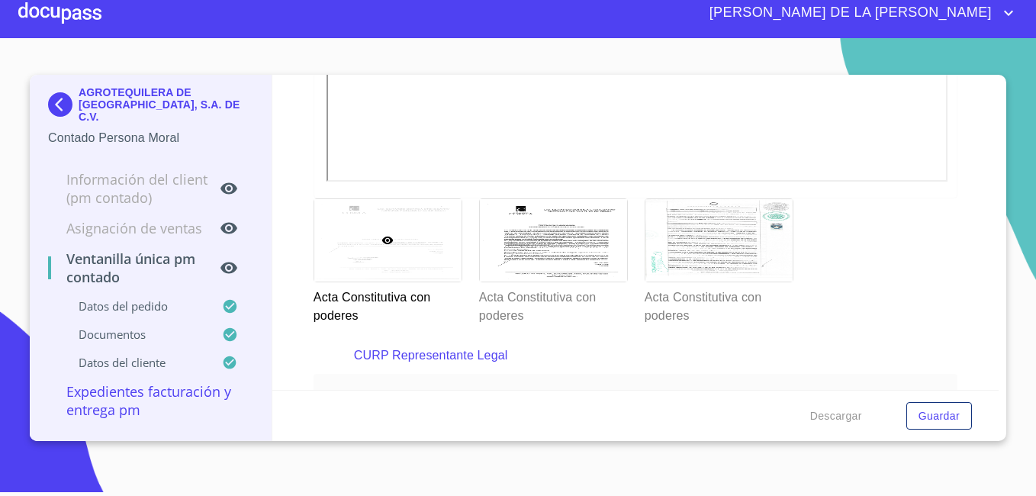
click at [415, 253] on div at bounding box center [387, 240] width 147 height 83
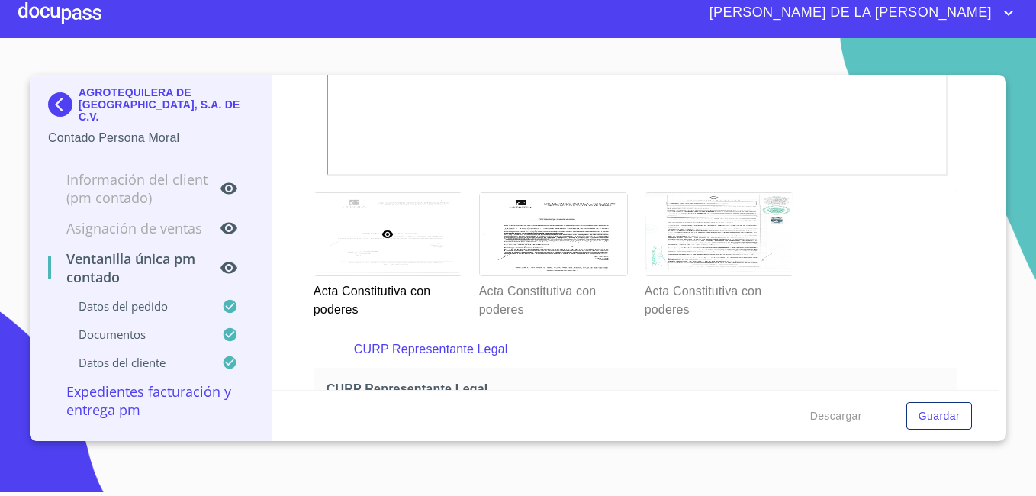
scroll to position [2944, 0]
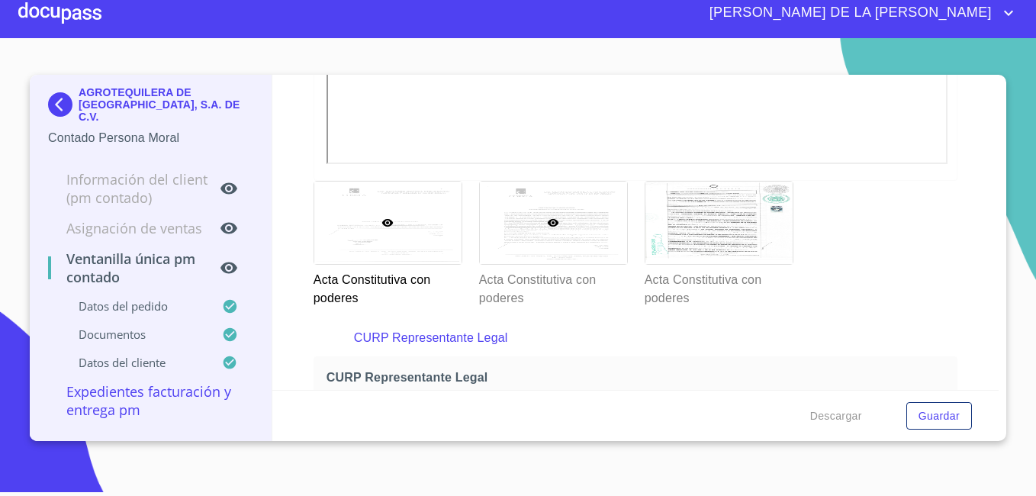
click at [552, 240] on div at bounding box center [553, 223] width 147 height 83
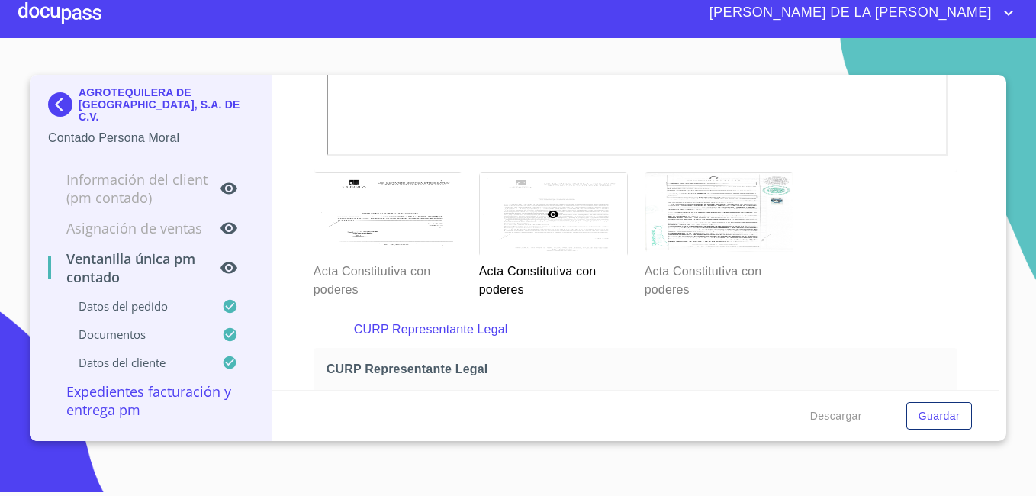
scroll to position [2990, 0]
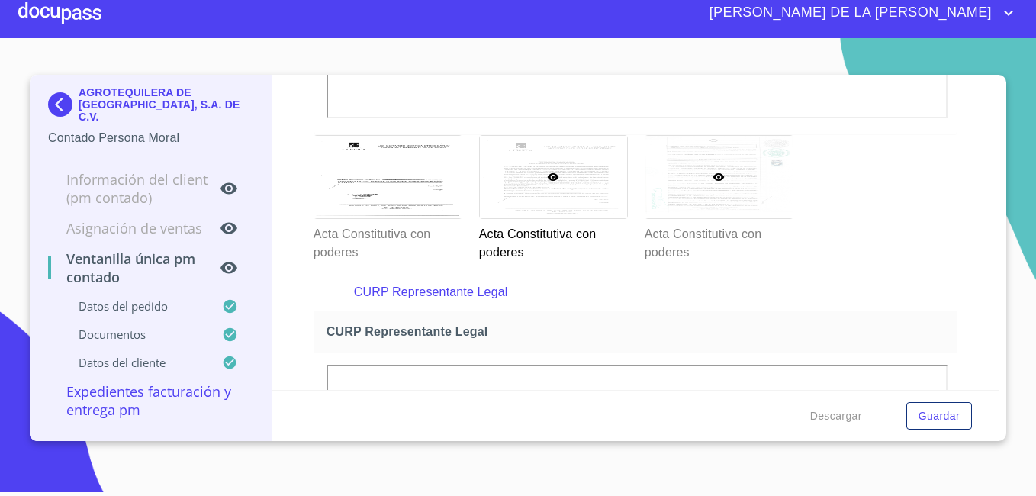
click at [679, 188] on div at bounding box center [718, 177] width 147 height 83
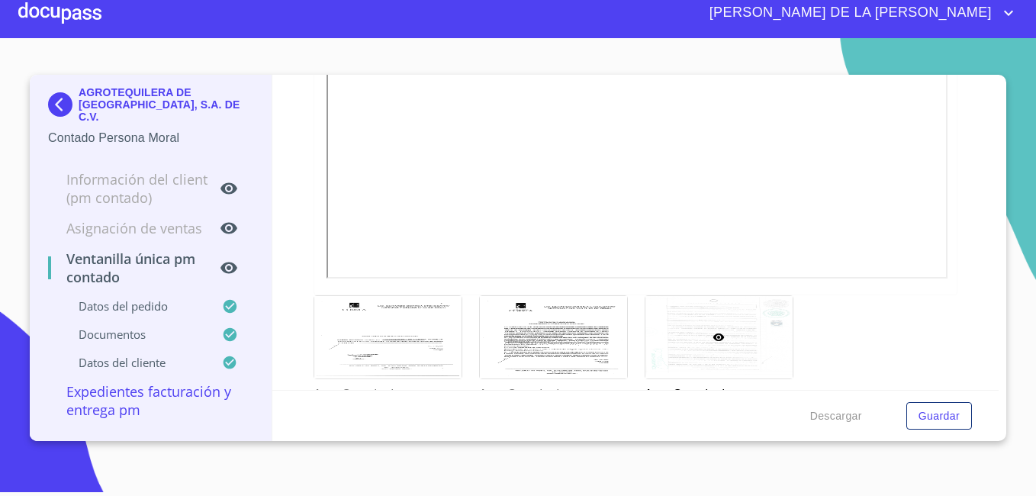
scroll to position [2910, 0]
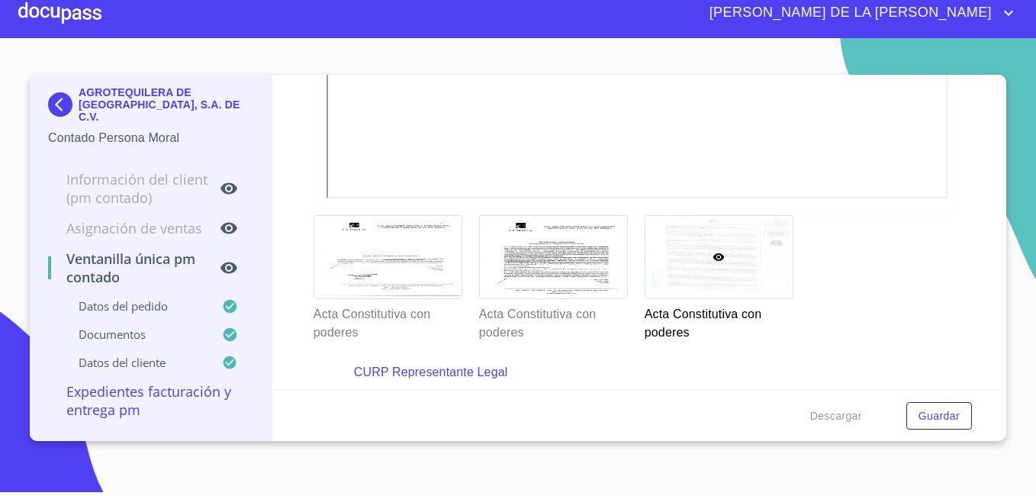
click at [309, 257] on div "Acta Constitutiva con poderes" at bounding box center [387, 279] width 166 height 146
click at [391, 266] on div at bounding box center [387, 257] width 147 height 83
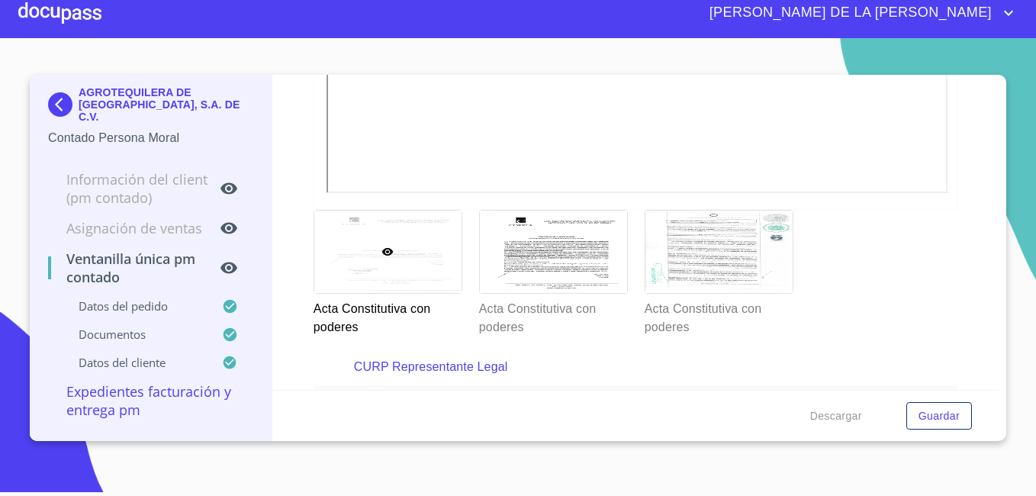
scroll to position [2914, 0]
click at [582, 253] on div at bounding box center [553, 253] width 147 height 83
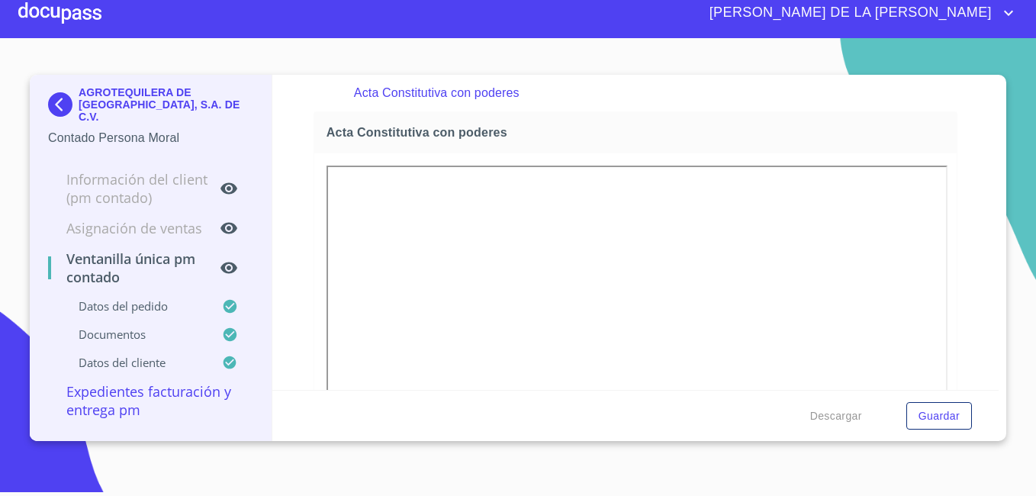
scroll to position [2761, 0]
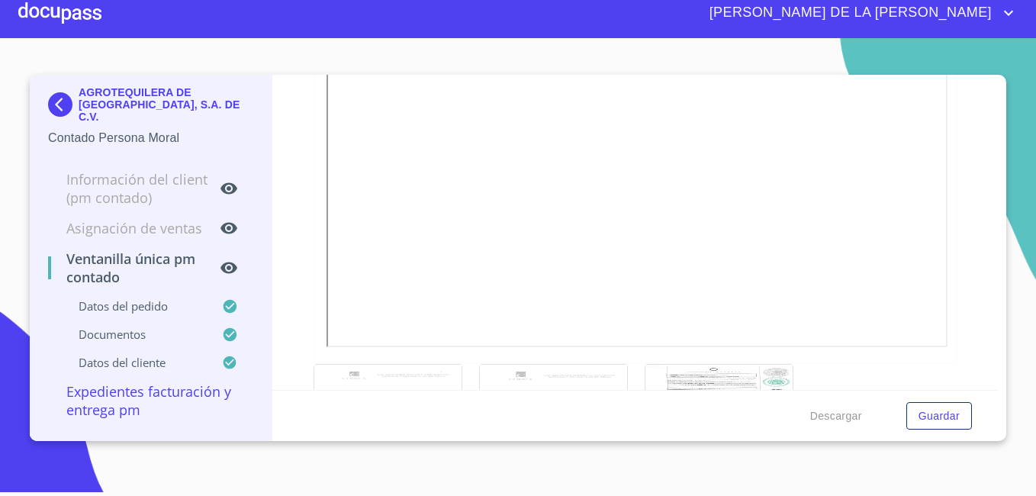
click at [407, 370] on div at bounding box center [387, 406] width 147 height 83
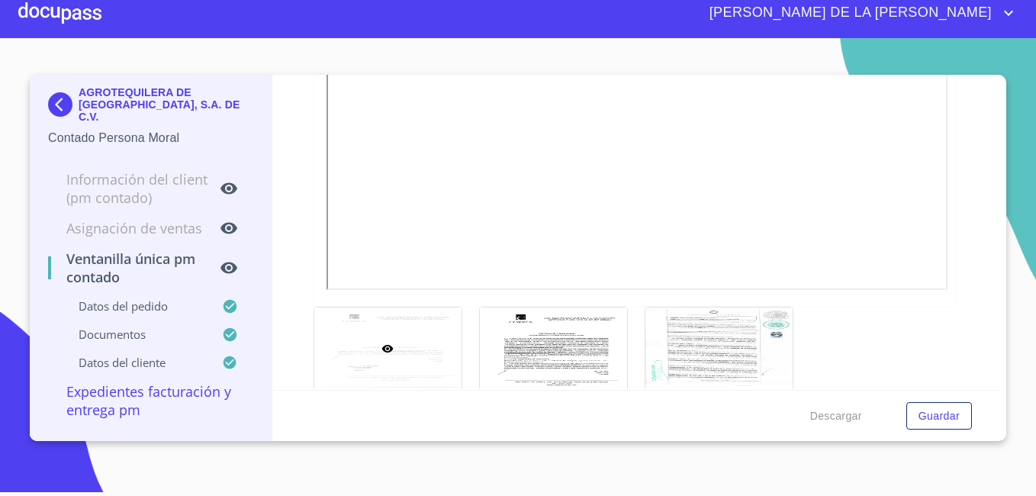
scroll to position [2841, 0]
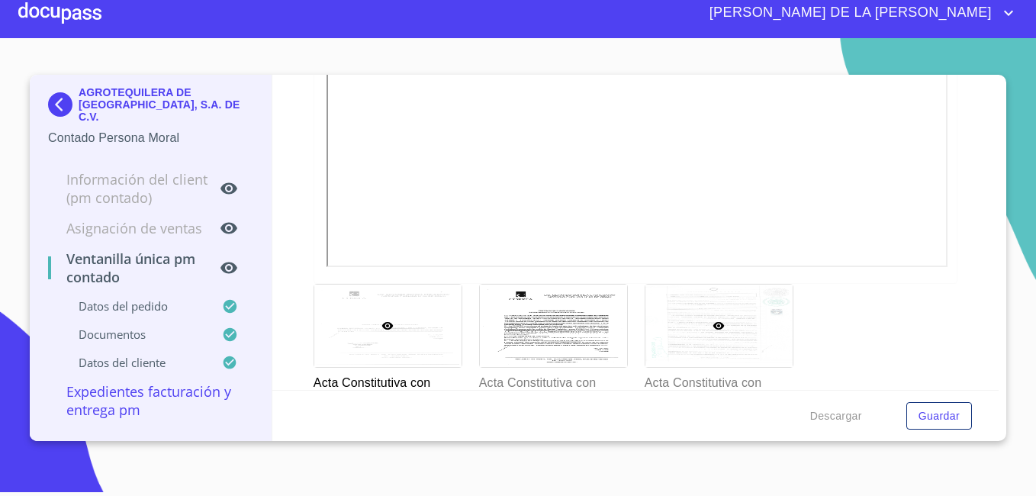
click at [716, 329] on icon at bounding box center [719, 326] width 12 height 12
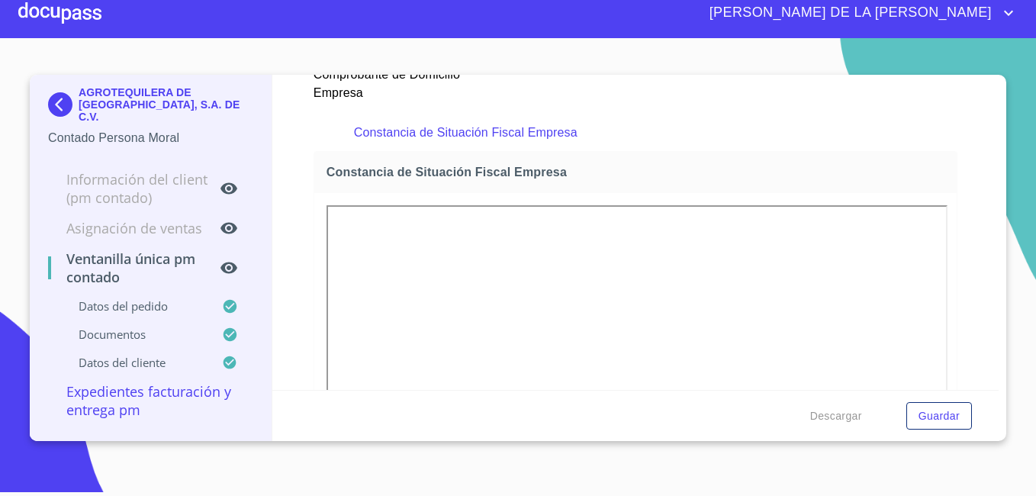
scroll to position [1835, 0]
click at [56, 98] on img at bounding box center [63, 104] width 31 height 24
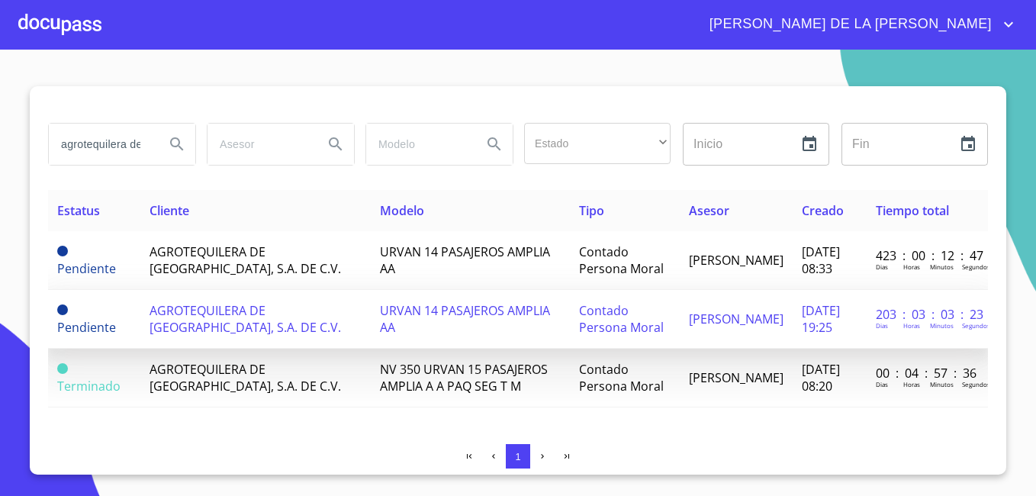
click at [201, 316] on span "AGROTEQUILERA DE JALISCO, S.A. DE C.V." at bounding box center [245, 319] width 191 height 34
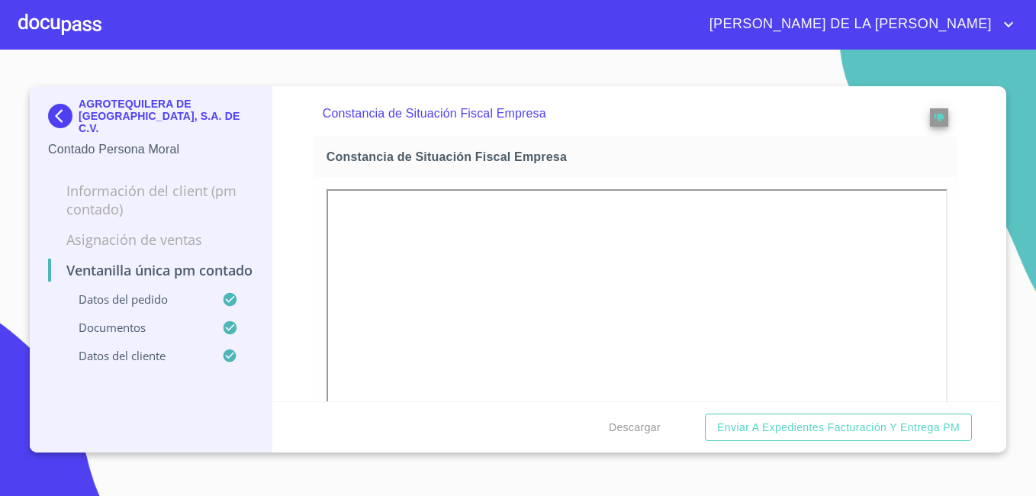
scroll to position [1826, 0]
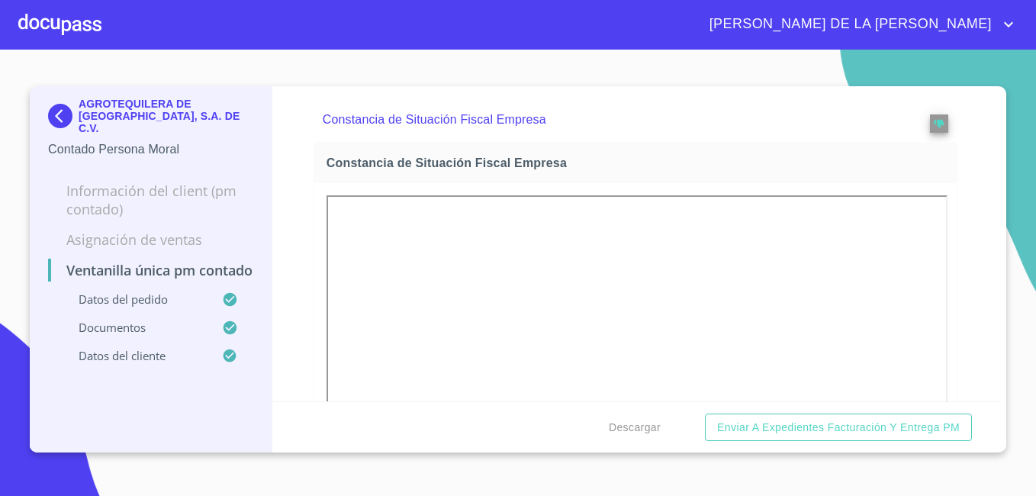
click at [56, 105] on img at bounding box center [63, 116] width 31 height 24
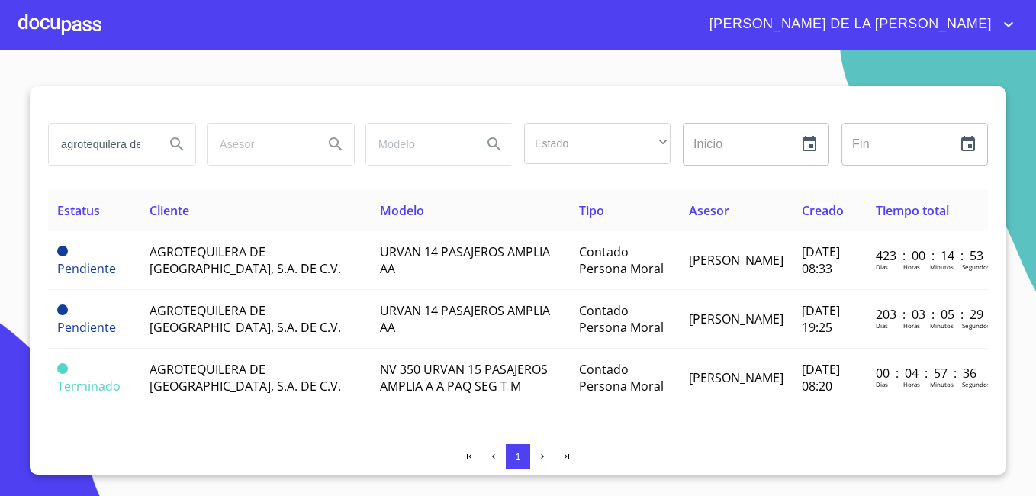
drag, startPoint x: 138, startPoint y: 144, endPoint x: -3, endPoint y: 137, distance: 141.3
click at [0, 137] on html "MARÍA DE LA LUZ agrotequilera de jalisco Estado ​ ​ Inicio ​ Fin ​ Estatus Clie…" at bounding box center [518, 248] width 1036 height 496
type input "o"
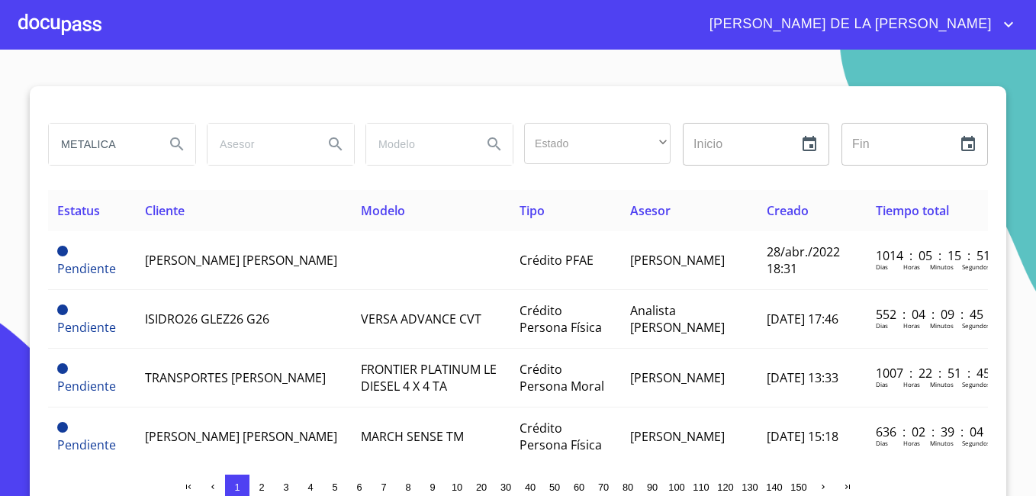
type input "METALICA"
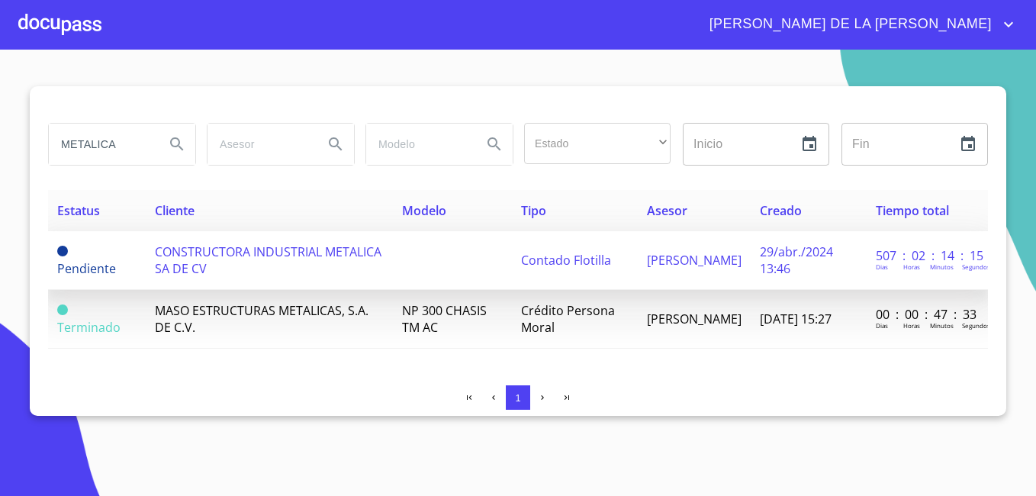
click at [232, 266] on span "CONSTRUCTORA INDUSTRIAL METALICA SA DE CV" at bounding box center [268, 260] width 227 height 34
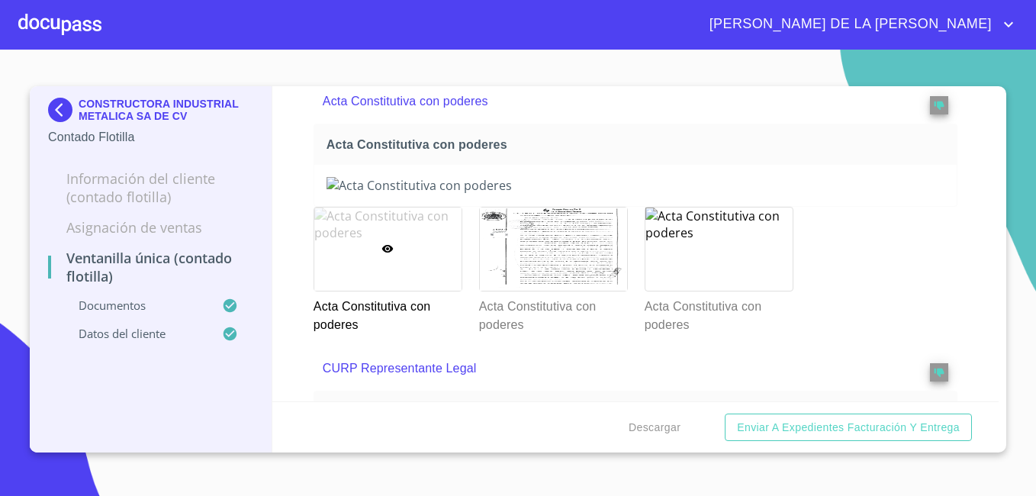
scroll to position [2213, 0]
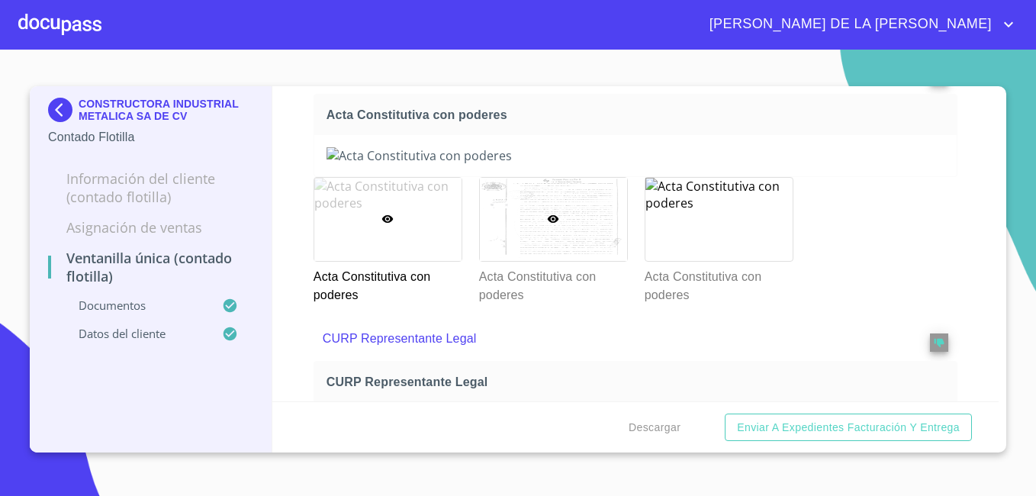
click at [579, 193] on div at bounding box center [553, 219] width 147 height 83
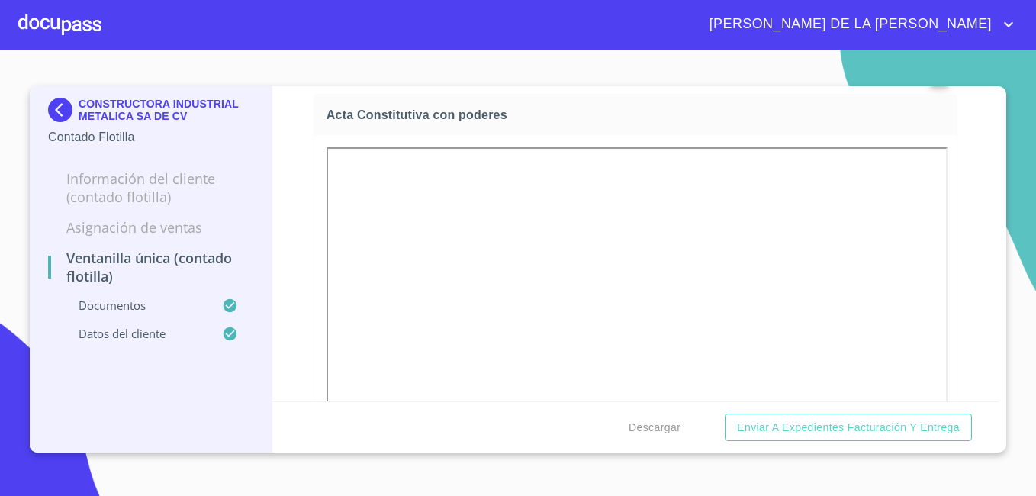
scroll to position [11, 0]
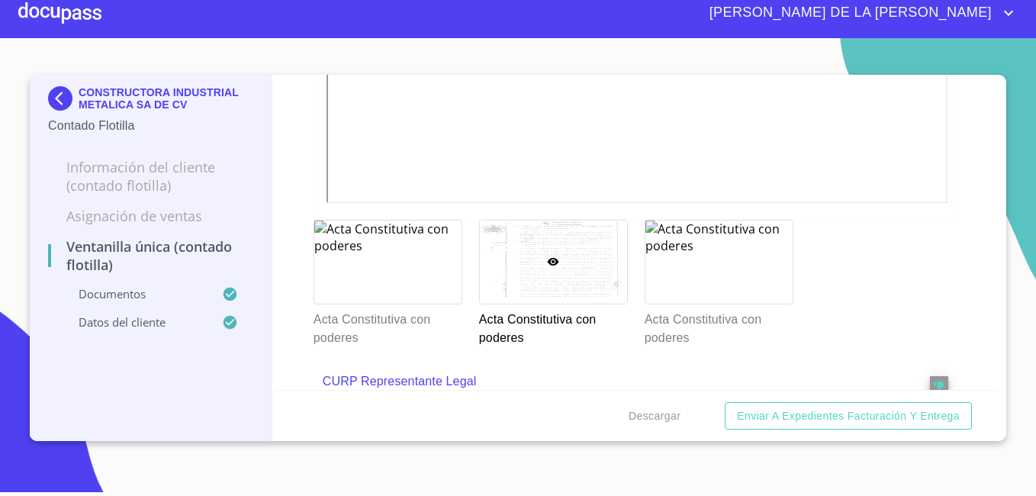
scroll to position [2557, 0]
click at [427, 248] on div at bounding box center [387, 260] width 147 height 83
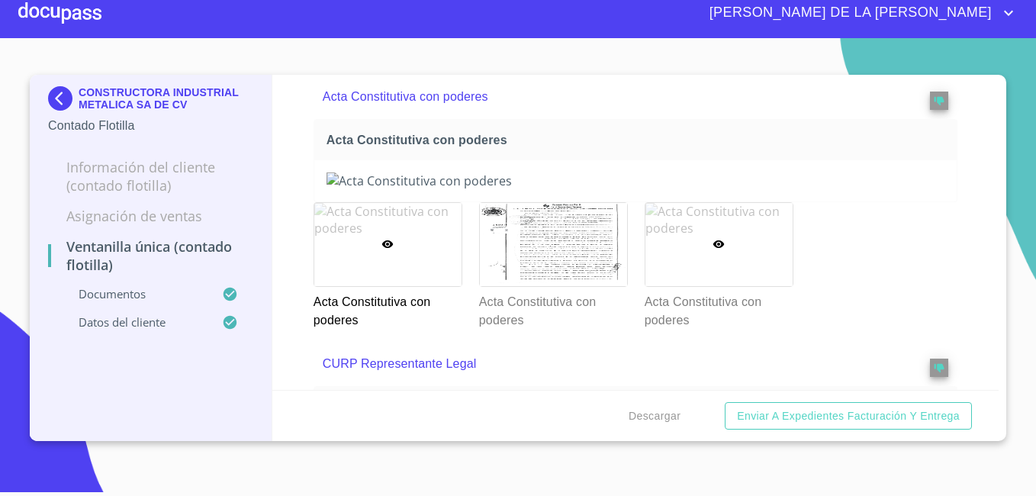
click at [691, 244] on div at bounding box center [718, 244] width 147 height 83
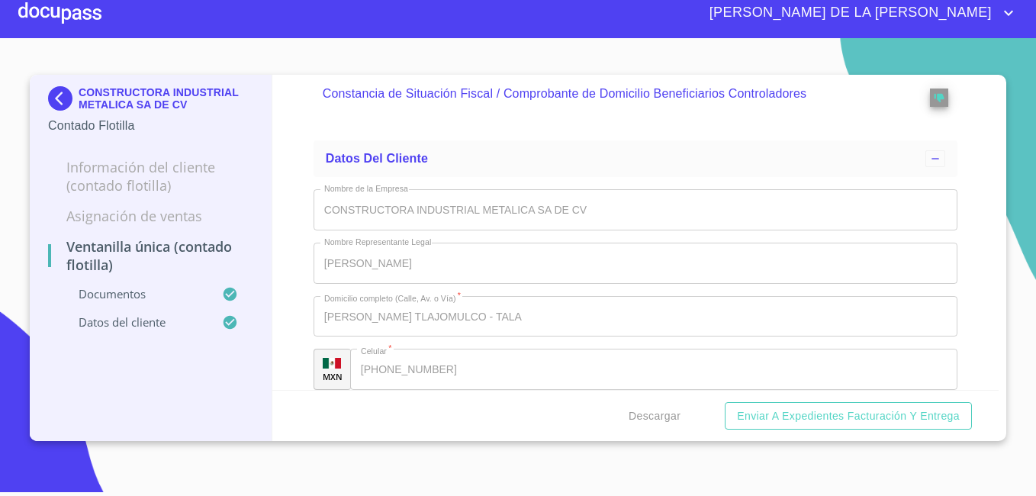
scroll to position [3297, 0]
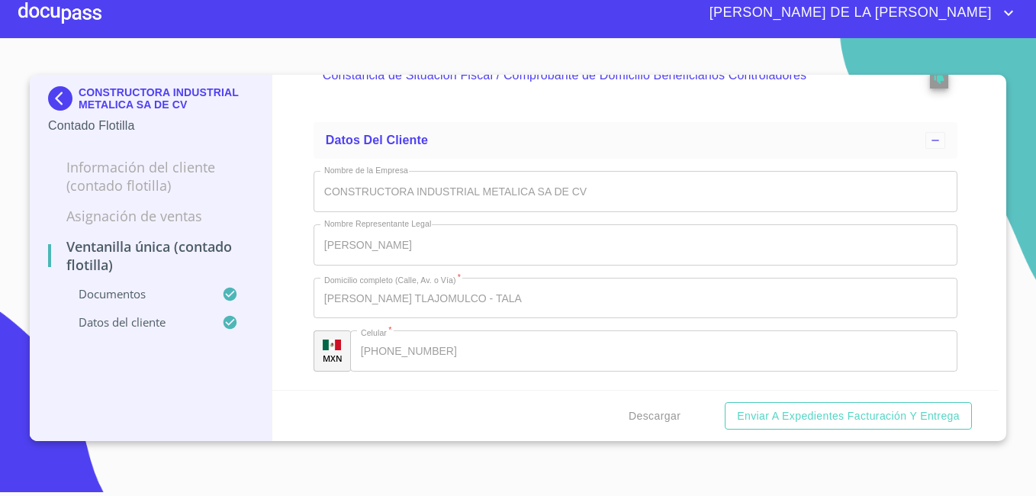
click at [61, 86] on div "CONSTRUCTORA INDUSTRIAL METALICA SA DE CV" at bounding box center [150, 101] width 205 height 31
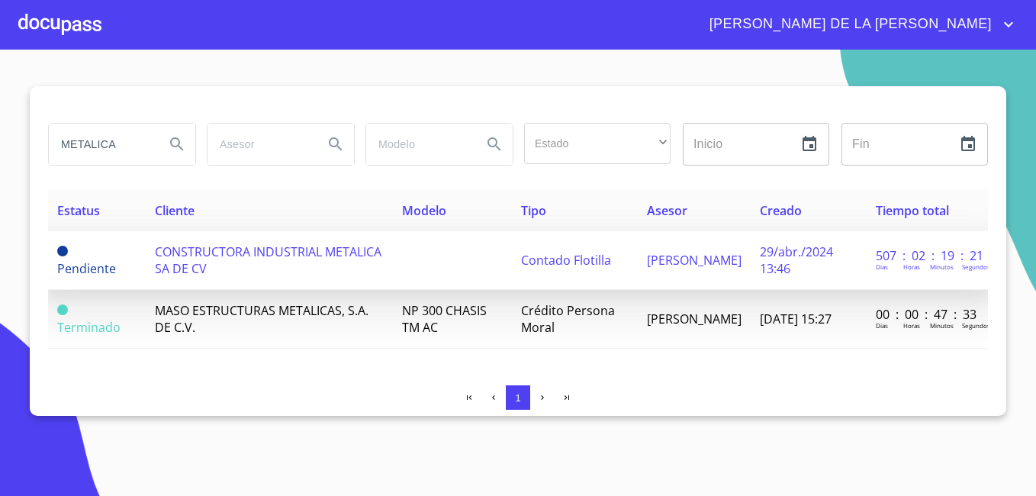
click at [222, 269] on span "CONSTRUCTORA INDUSTRIAL METALICA SA DE CV" at bounding box center [268, 260] width 227 height 34
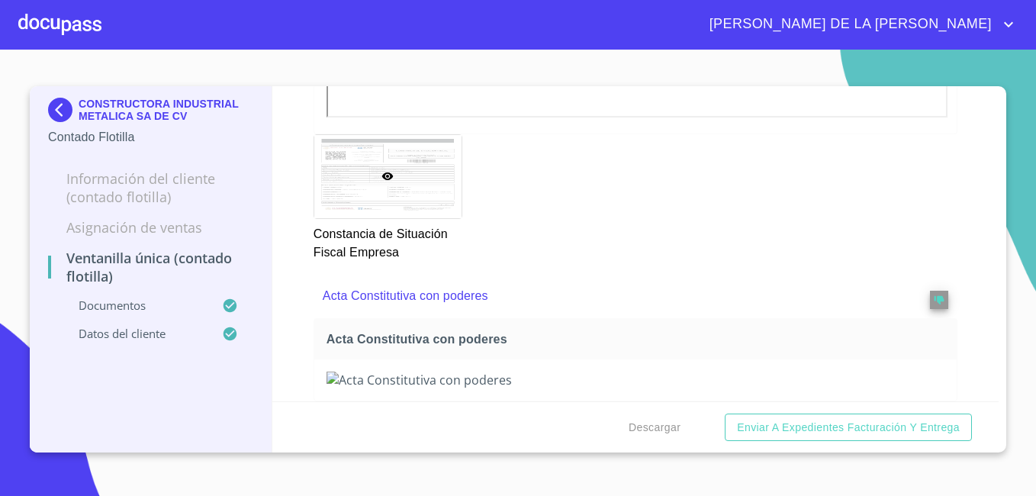
scroll to position [1755, 0]
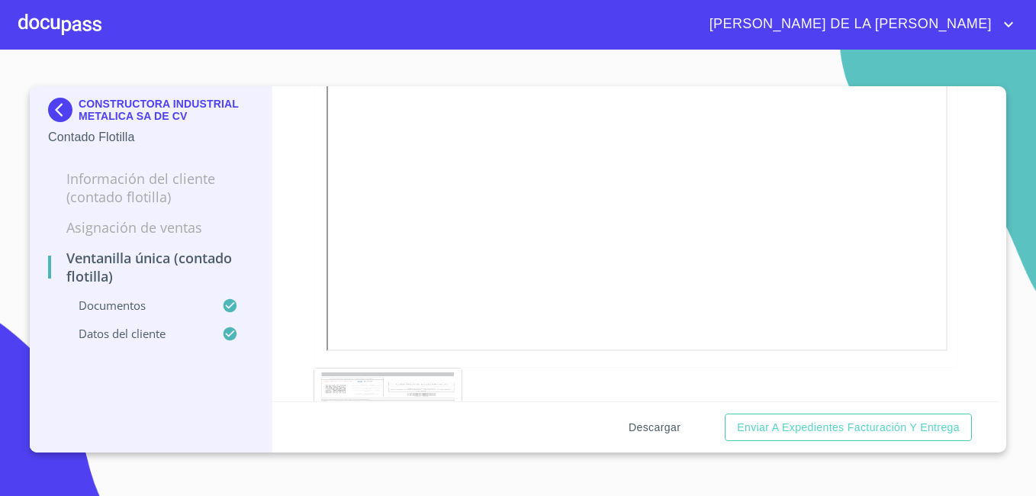
click at [665, 426] on span "Descargar" at bounding box center [655, 427] width 52 height 19
click at [246, 64] on section "CONSTRUCTORA INDUSTRIAL METALICA SA DE CV Contado Flotilla Información del Clie…" at bounding box center [518, 273] width 1036 height 446
click at [60, 112] on img at bounding box center [63, 110] width 31 height 24
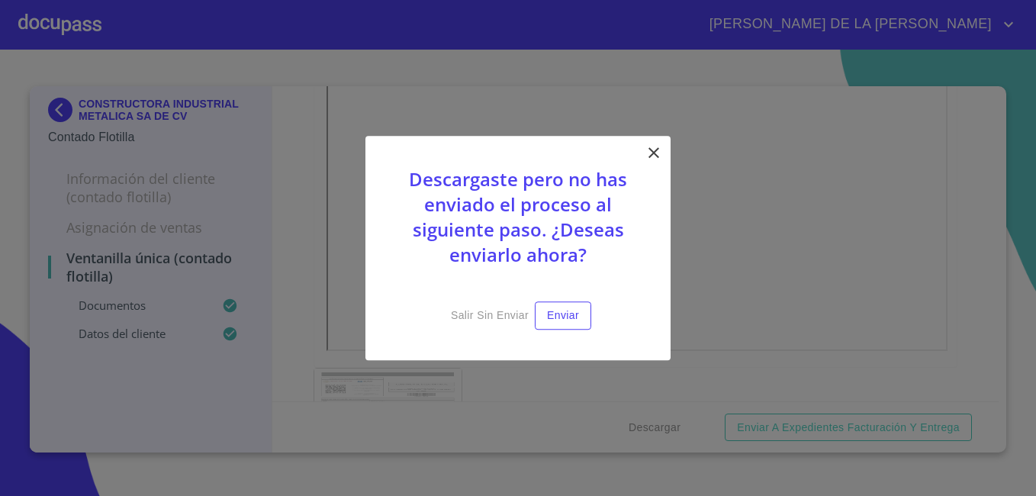
click at [663, 156] on div "Descargaste pero no has enviado el proceso al siguiente paso. ¿Deseas enviarlo …" at bounding box center [517, 248] width 305 height 224
click at [649, 155] on icon at bounding box center [654, 152] width 18 height 18
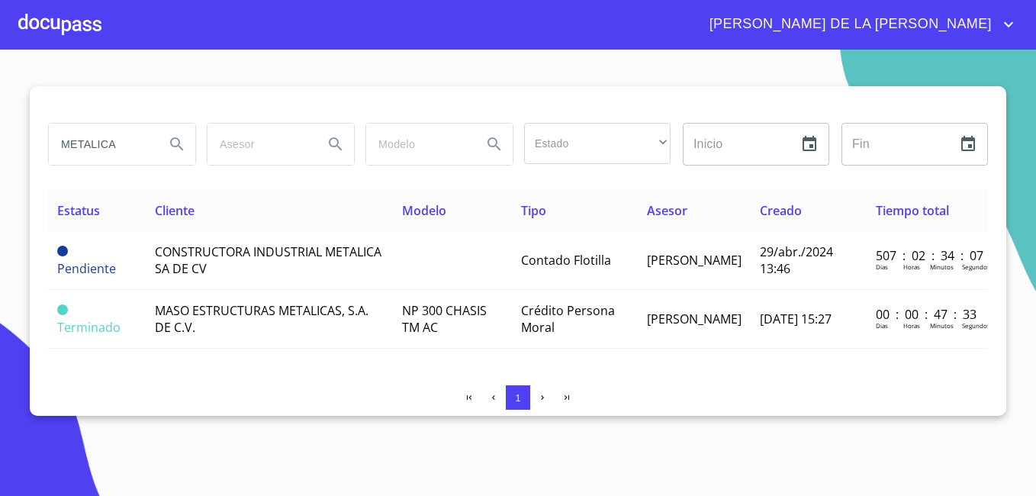
drag, startPoint x: 129, startPoint y: 144, endPoint x: 0, endPoint y: 121, distance: 131.0
click at [0, 124] on html "[PERSON_NAME] DE LA [PERSON_NAME] METALICA Estado ​ ​ Inicio ​ Fin ​ Estatus Cl…" at bounding box center [518, 248] width 1036 height 496
type input "sbleasing"
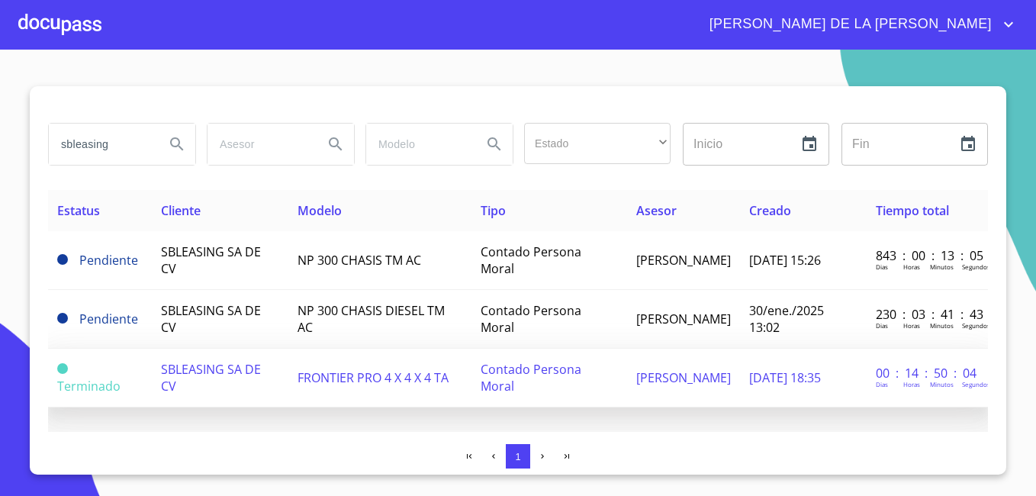
click at [207, 358] on td "SBLEASING SA DE CV" at bounding box center [220, 378] width 137 height 59
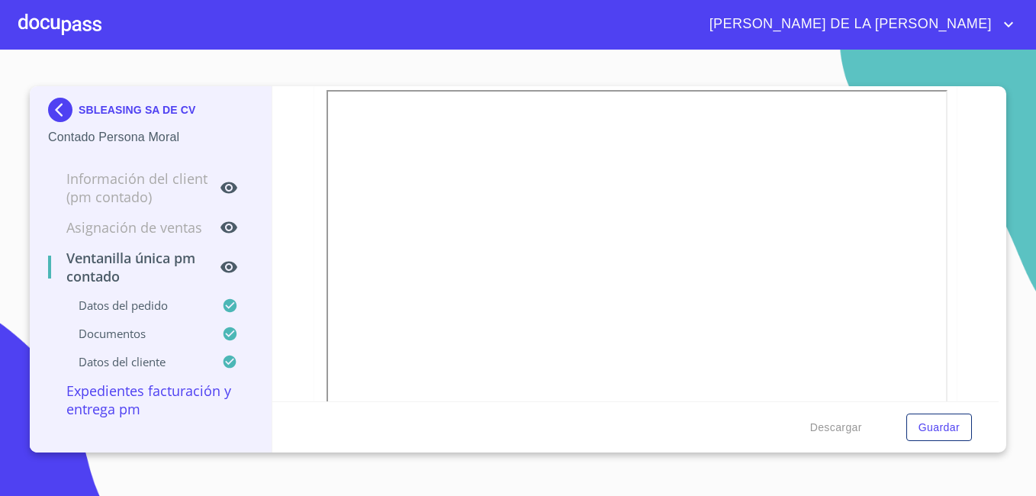
scroll to position [2670, 0]
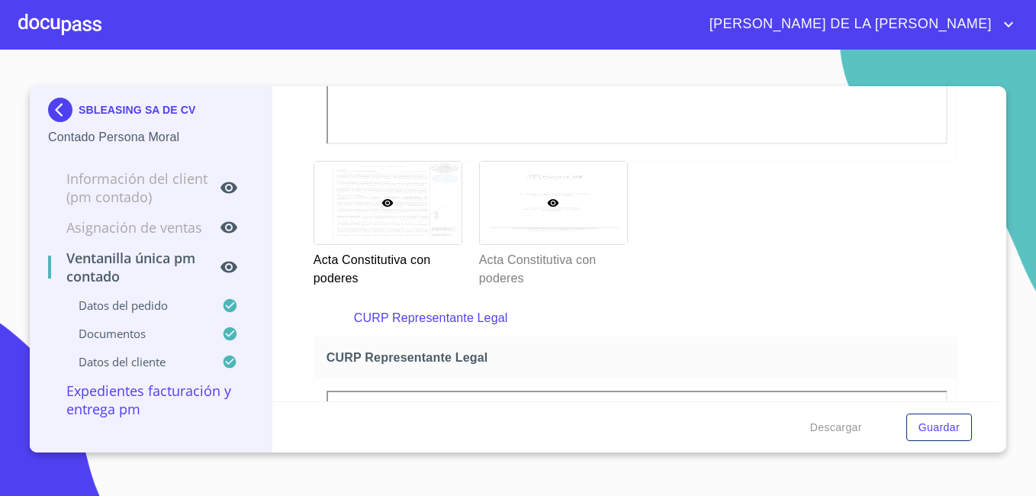
click at [545, 209] on div at bounding box center [553, 203] width 147 height 83
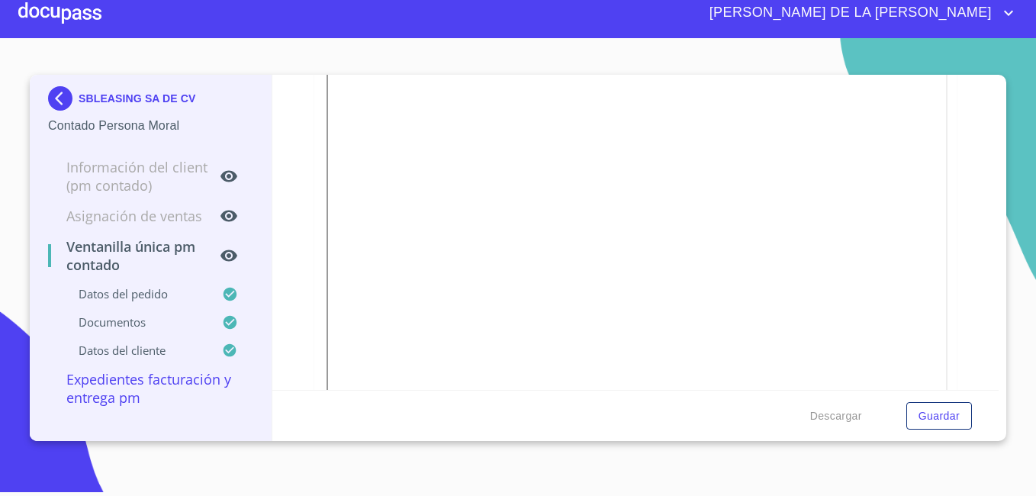
scroll to position [2914, 0]
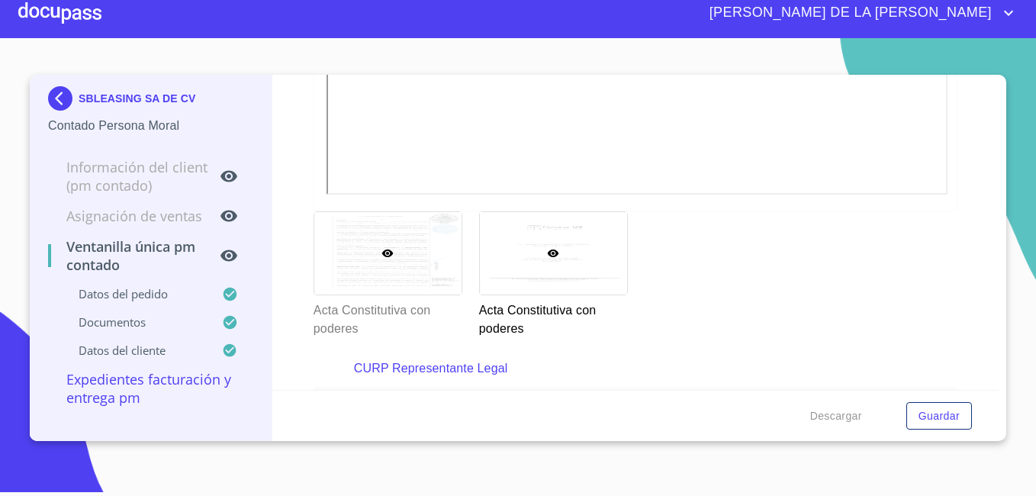
click at [377, 259] on div at bounding box center [387, 253] width 147 height 83
